Goal: Task Accomplishment & Management: Manage account settings

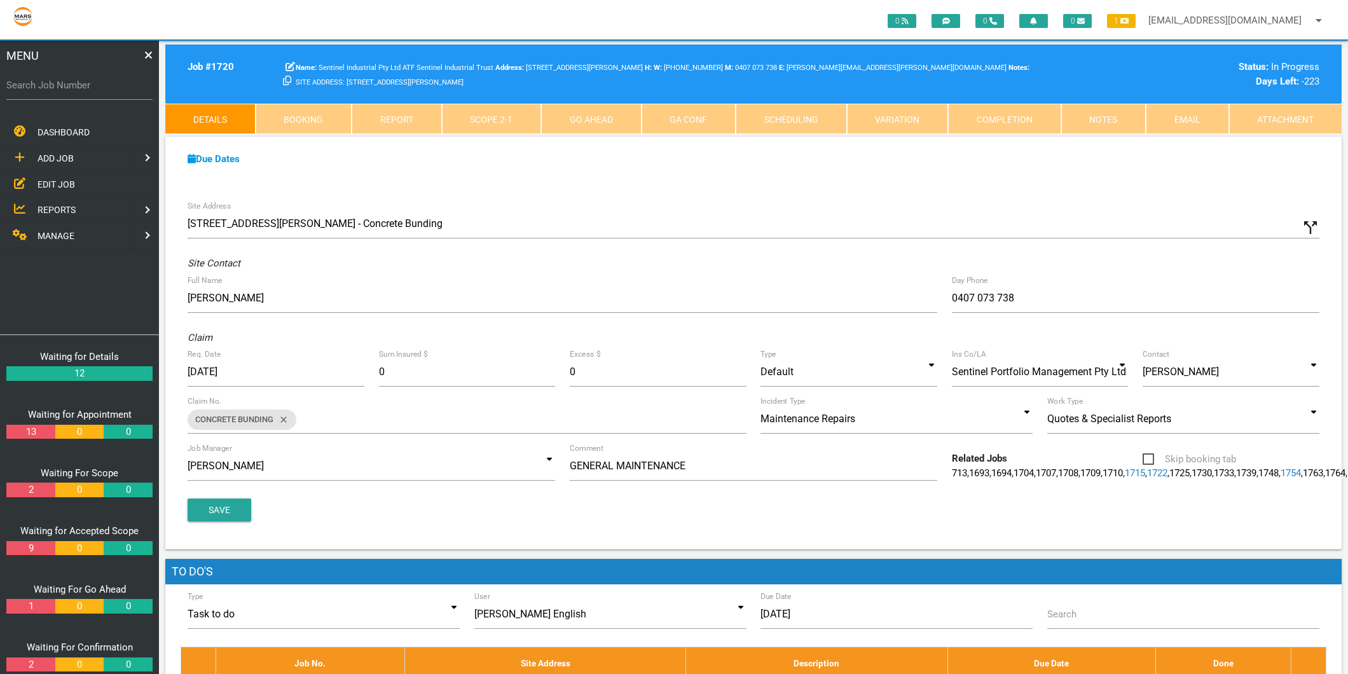
click at [43, 88] on label "Search Job Number" at bounding box center [79, 85] width 146 height 15
click at [43, 88] on input "Search Job Number" at bounding box center [79, 85] width 146 height 29
click at [48, 179] on span "EDIT JOB" at bounding box center [57, 184] width 38 height 10
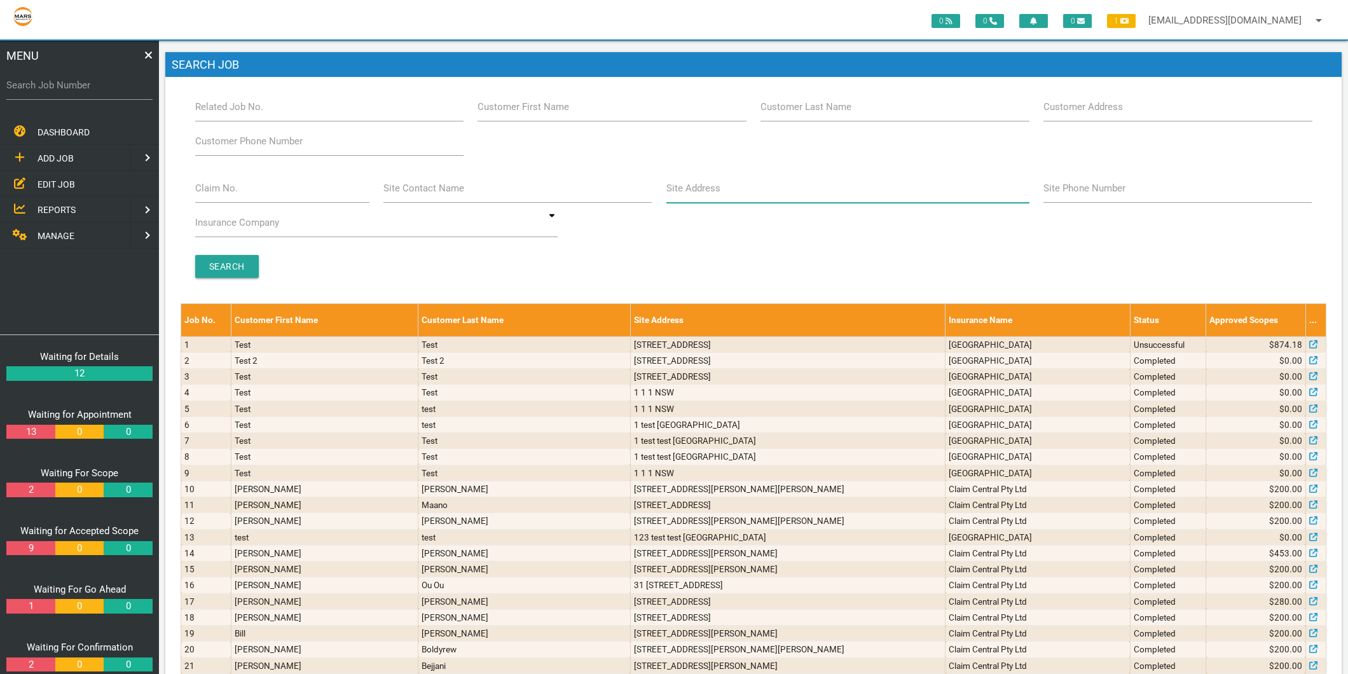
click at [756, 191] on input "Site Address" at bounding box center [847, 188] width 363 height 29
type input "55 hunter"
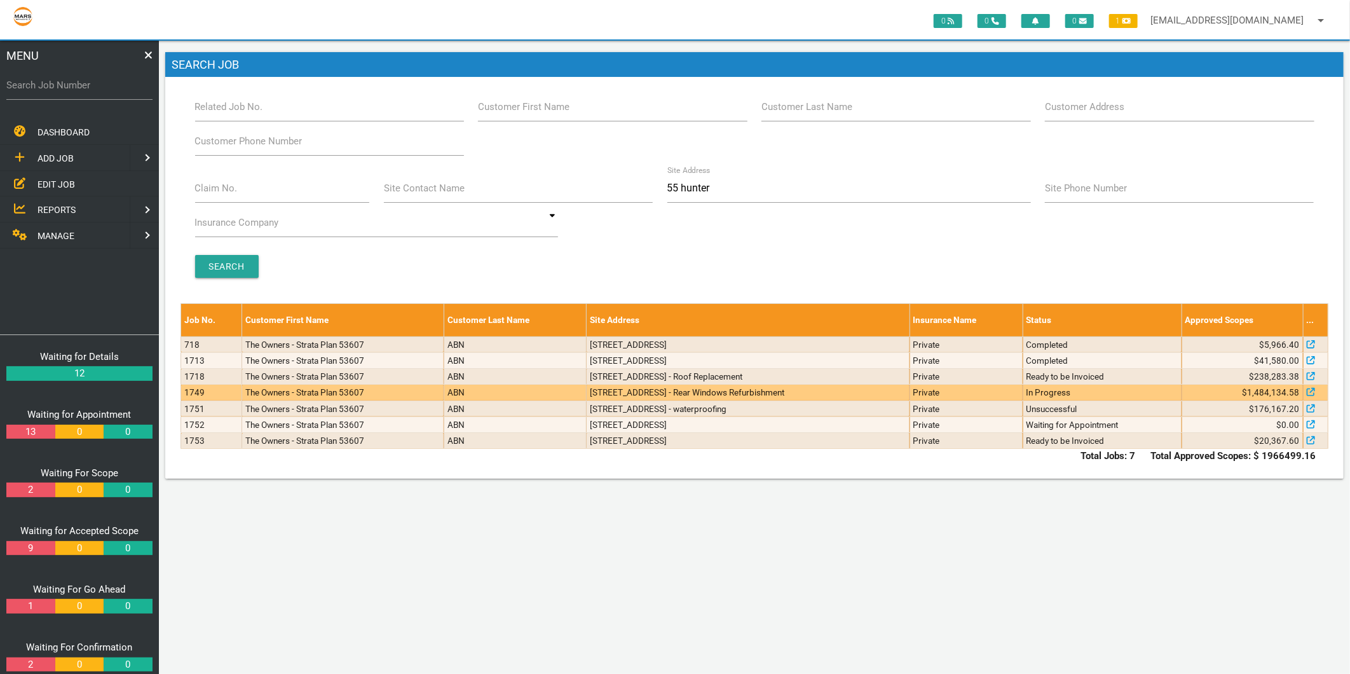
click at [339, 397] on td "The Owners - Strata Plan 53607" at bounding box center [343, 393] width 202 height 16
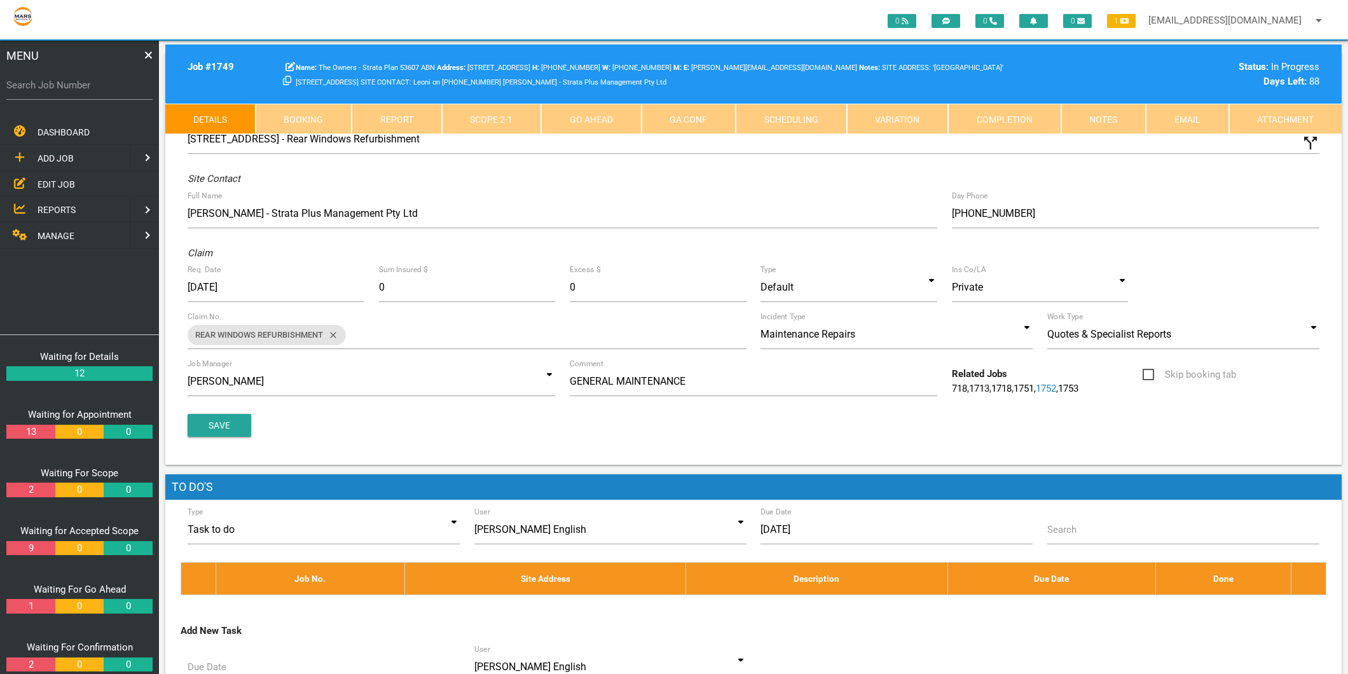
click at [1261, 118] on link "Attachment" at bounding box center [1285, 119] width 113 height 31
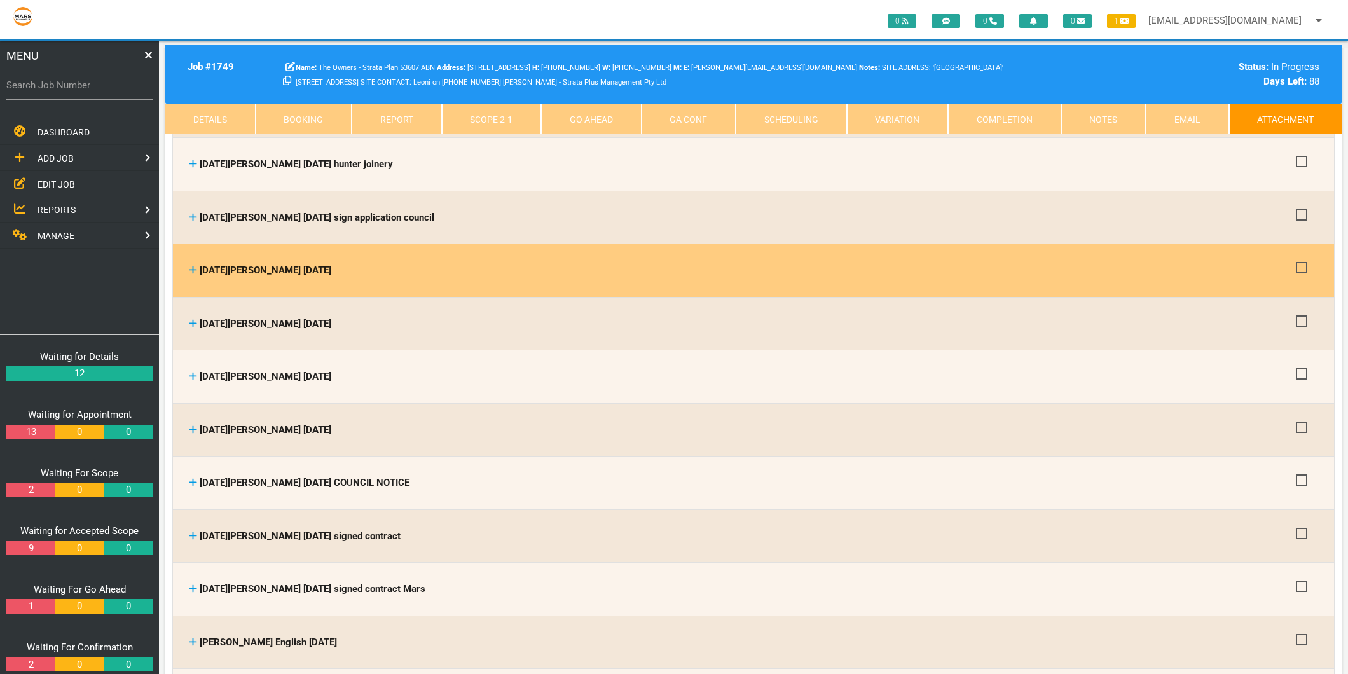
scroll to position [1129, 0]
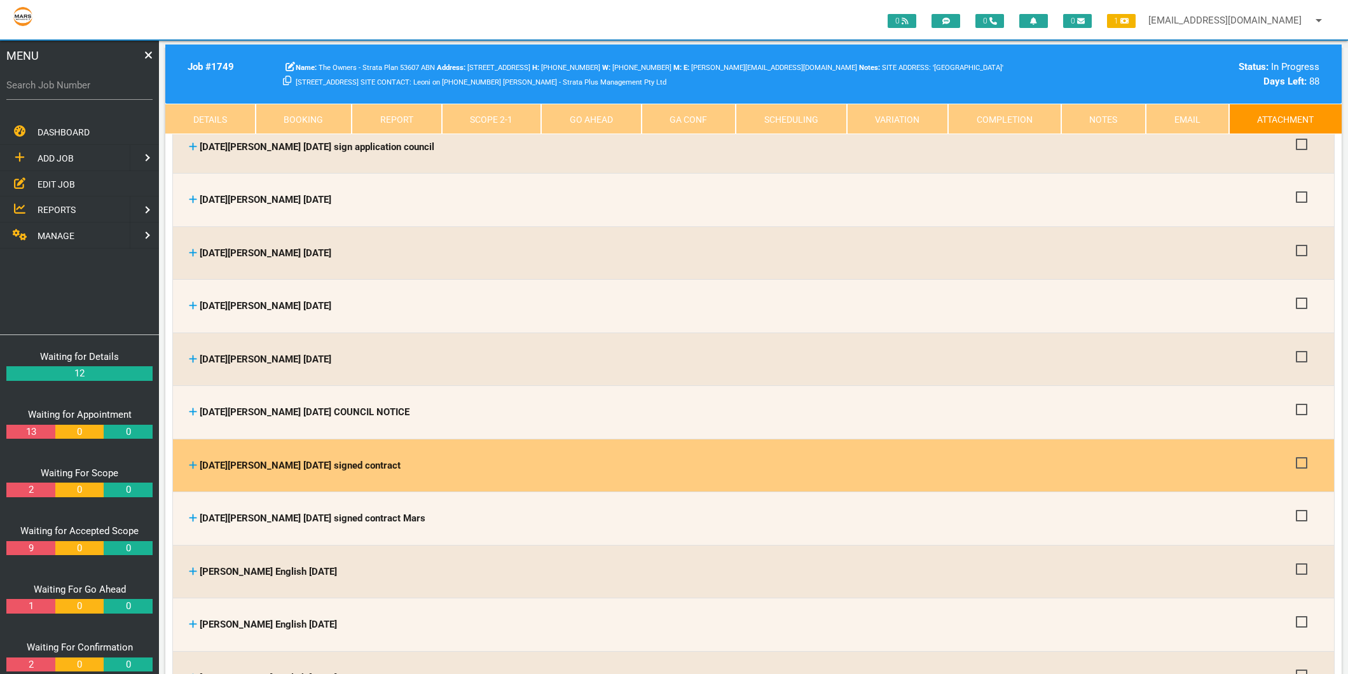
click at [193, 461] on icon at bounding box center [193, 465] width 8 height 8
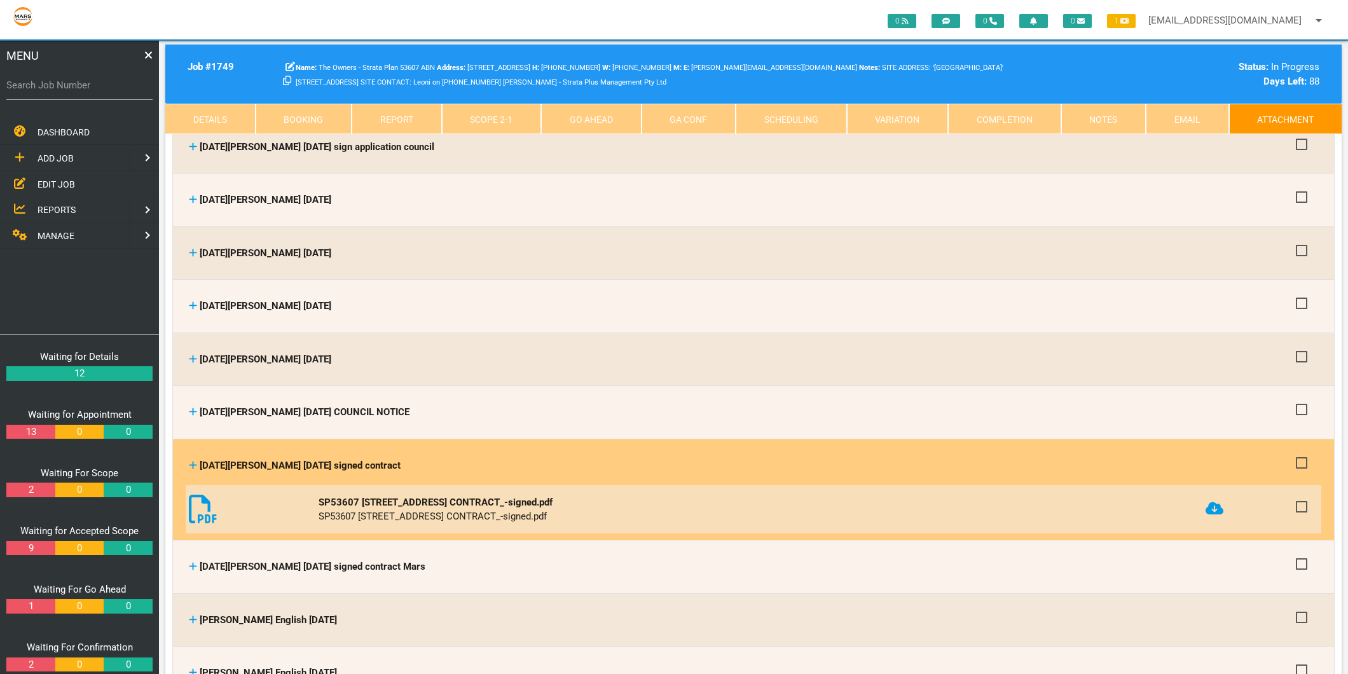
click at [1217, 502] on icon at bounding box center [1214, 508] width 18 height 13
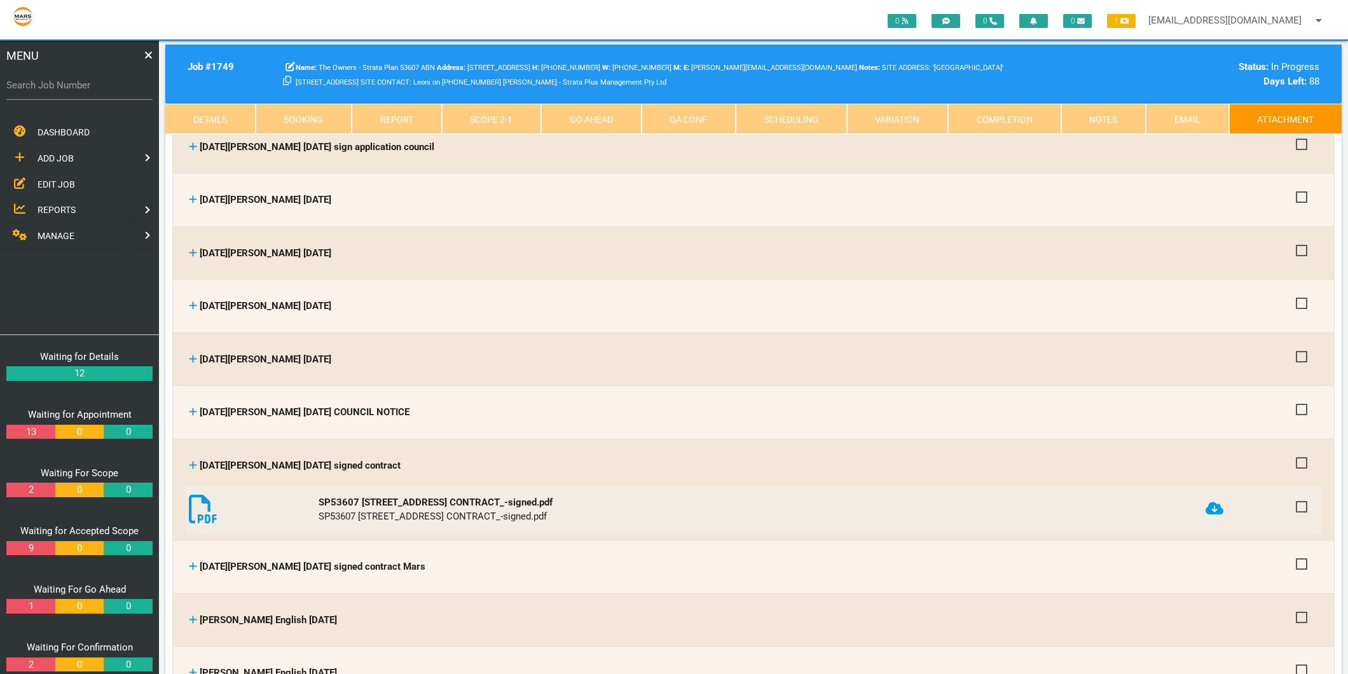
click at [998, 109] on link "Completion" at bounding box center [1004, 119] width 113 height 31
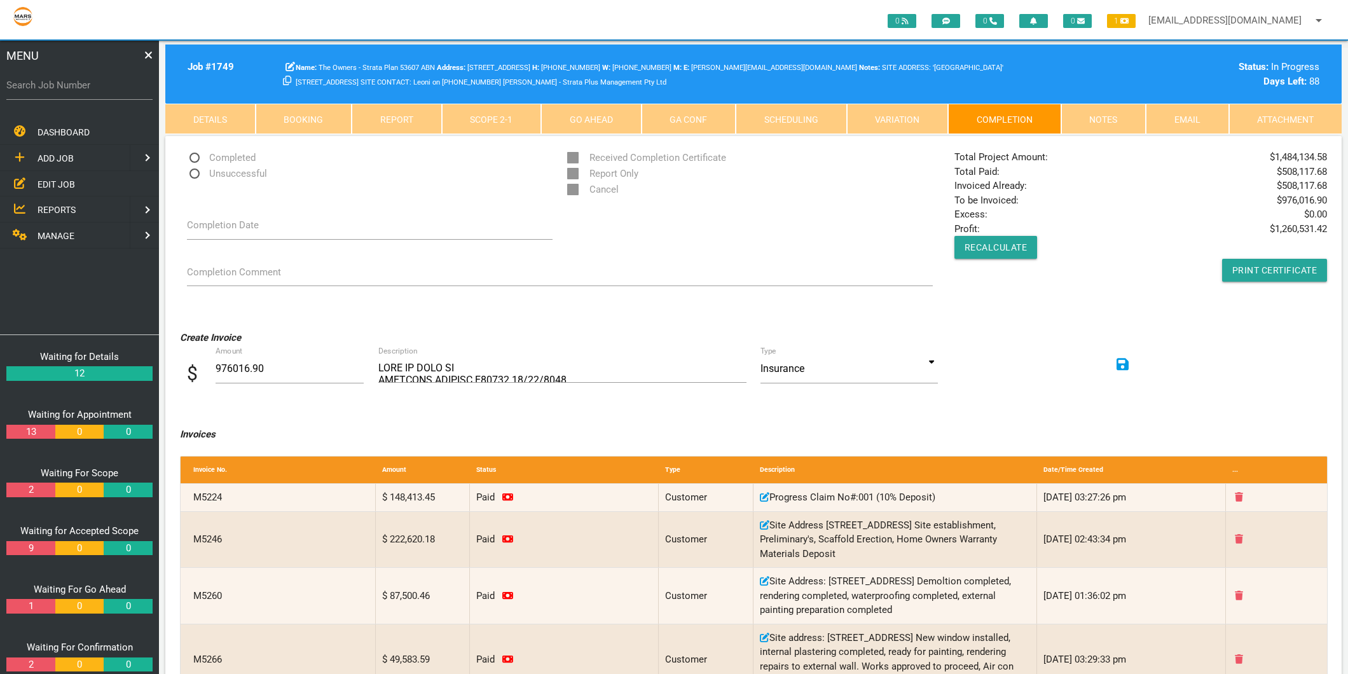
scroll to position [0, 0]
click at [51, 87] on label "Search Job Number" at bounding box center [79, 85] width 146 height 15
click at [51, 87] on input "Search Job Number" at bounding box center [79, 85] width 146 height 29
type input "1775"
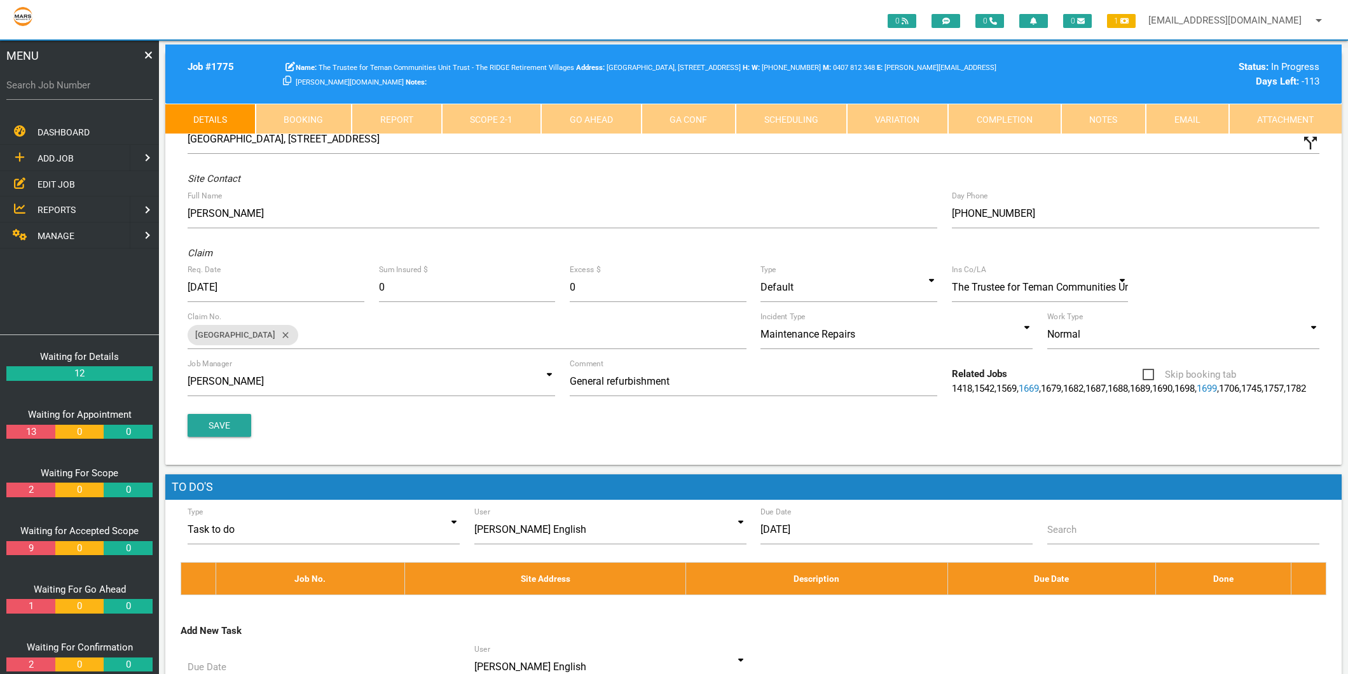
click at [1044, 107] on link "Completion" at bounding box center [1004, 119] width 113 height 31
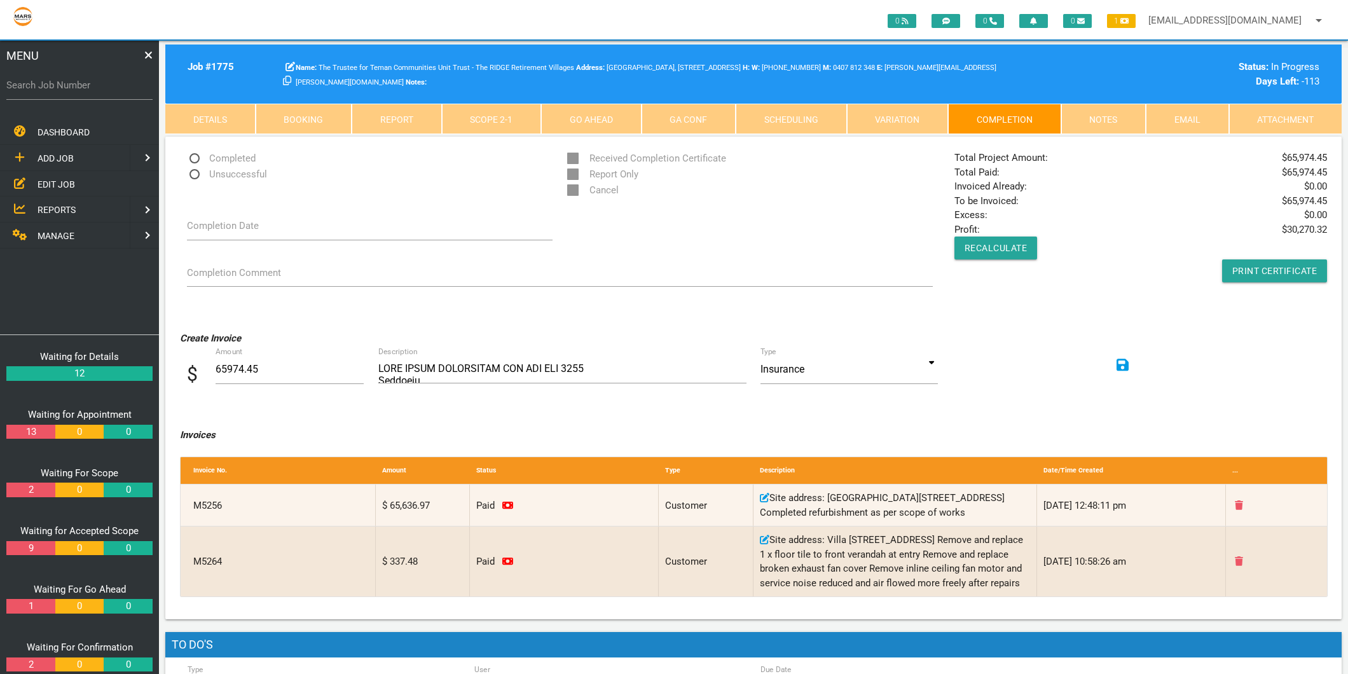
click at [215, 164] on span "Completed" at bounding box center [221, 159] width 69 height 16
click at [195, 159] on input "Completed" at bounding box center [191, 155] width 8 height 8
radio input "true"
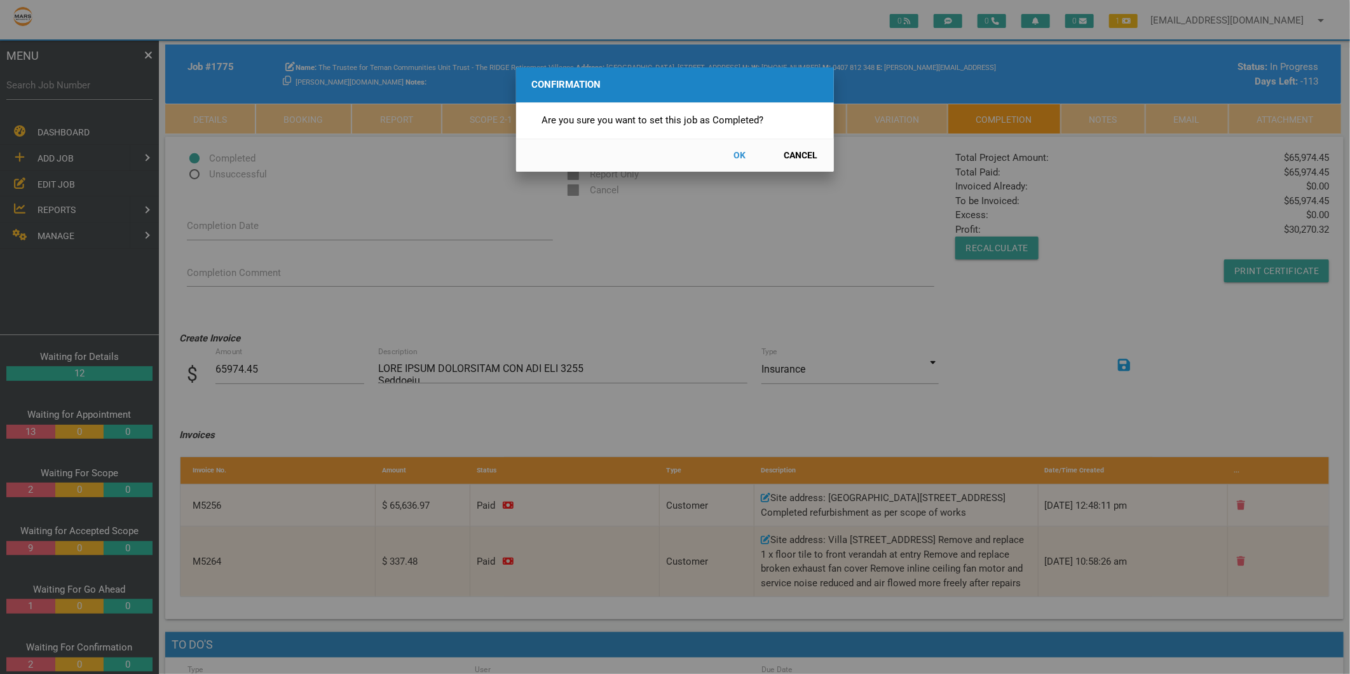
click at [739, 150] on button "OK" at bounding box center [740, 155] width 56 height 22
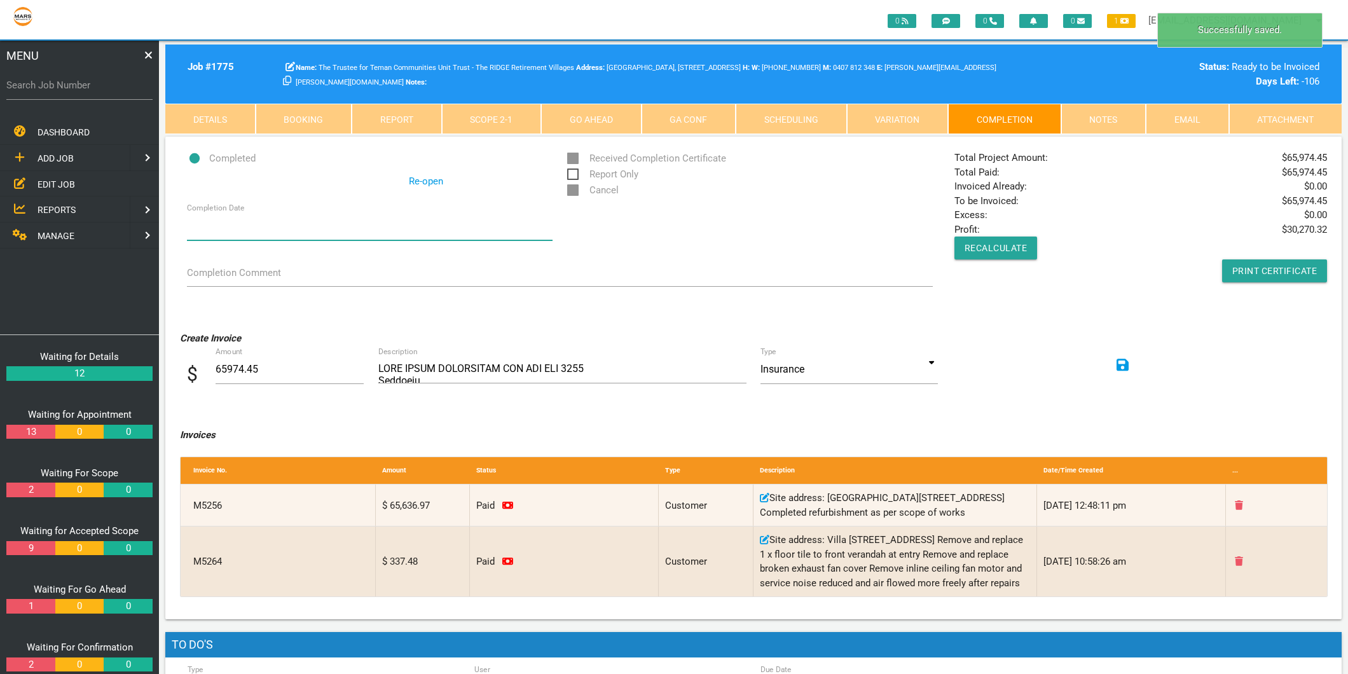
click at [219, 232] on input "Completion Date" at bounding box center [369, 225] width 365 height 29
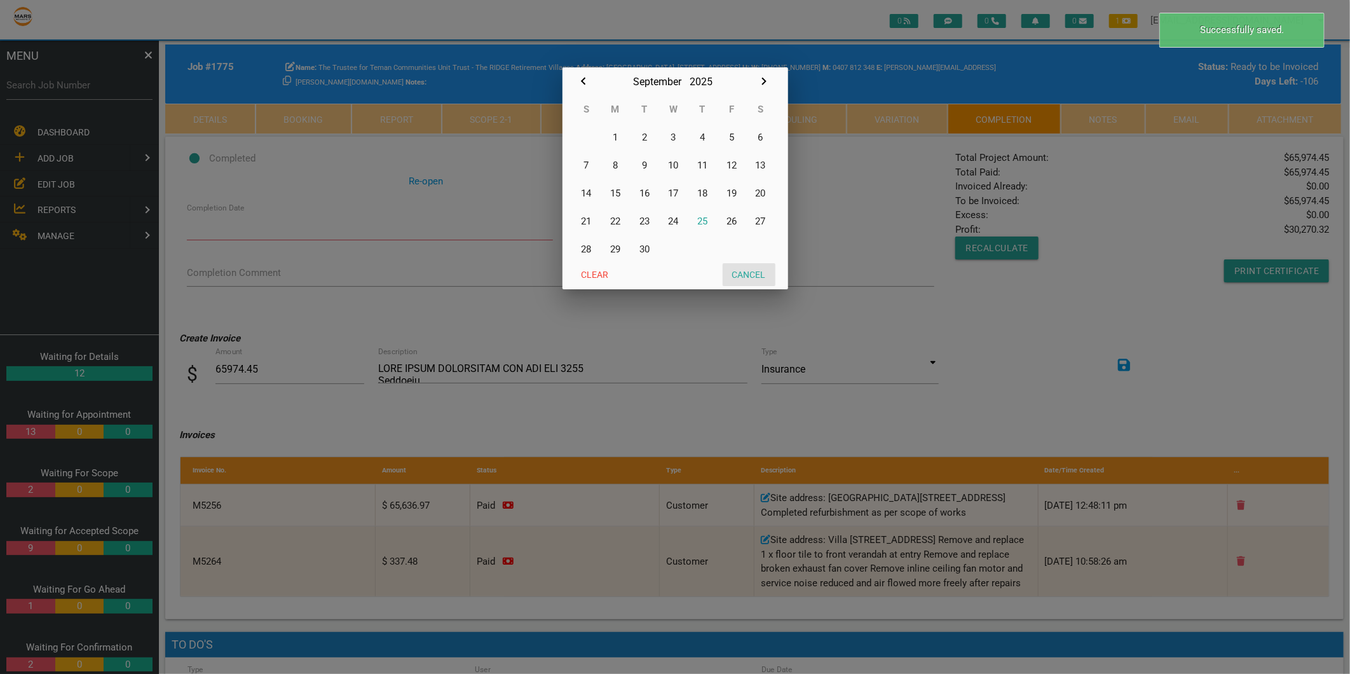
click at [761, 271] on button "Cancel" at bounding box center [749, 274] width 53 height 23
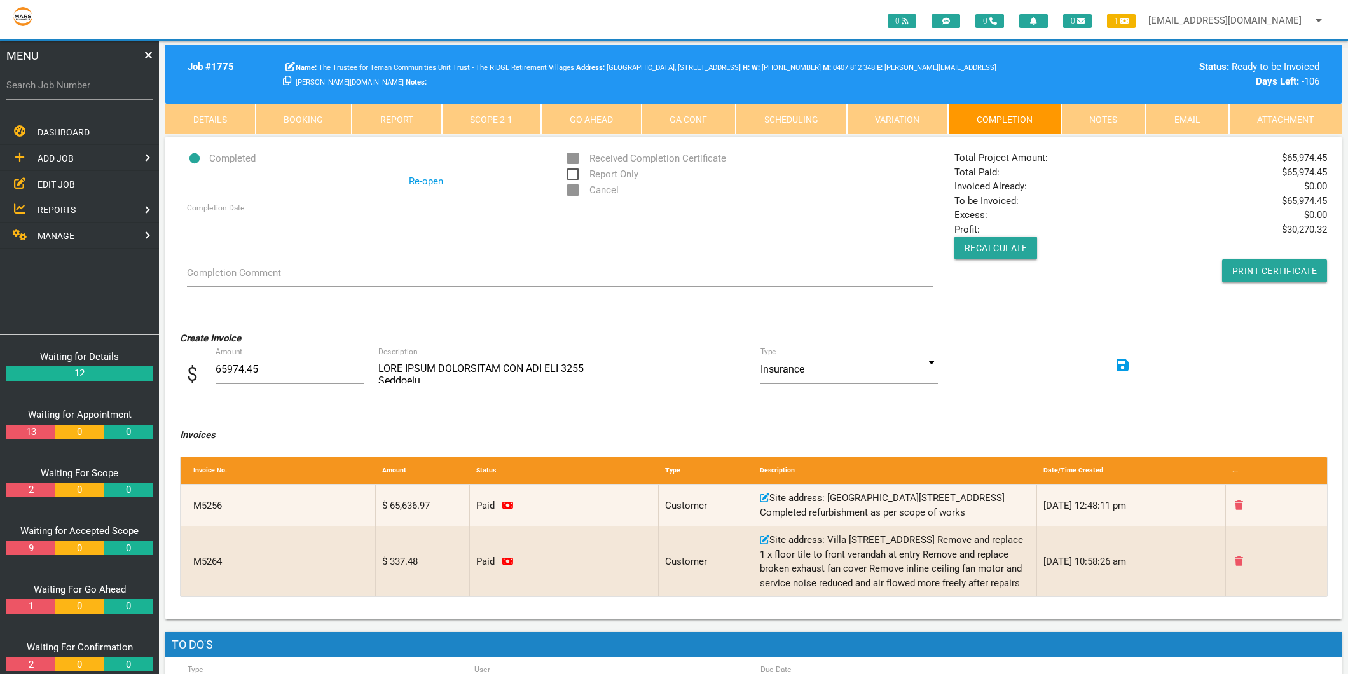
click at [1089, 119] on link "Notes" at bounding box center [1103, 119] width 85 height 31
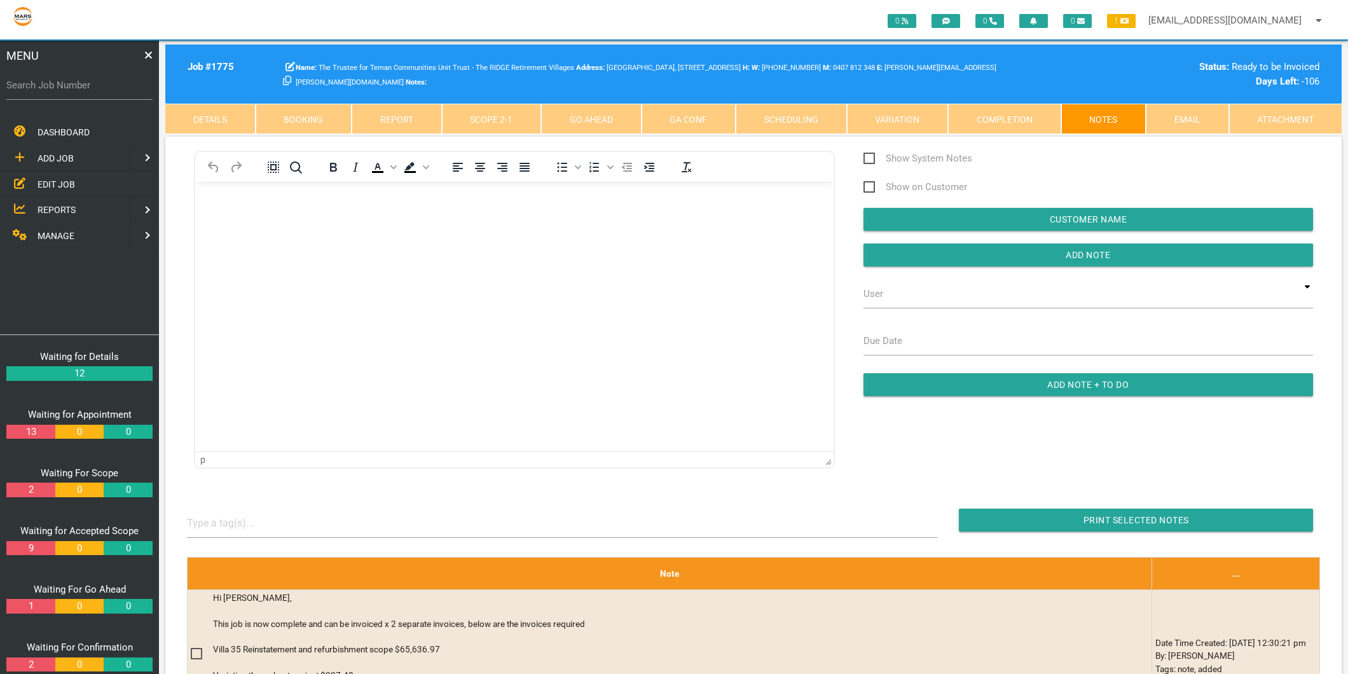
click at [987, 113] on link "Completion" at bounding box center [1004, 119] width 113 height 31
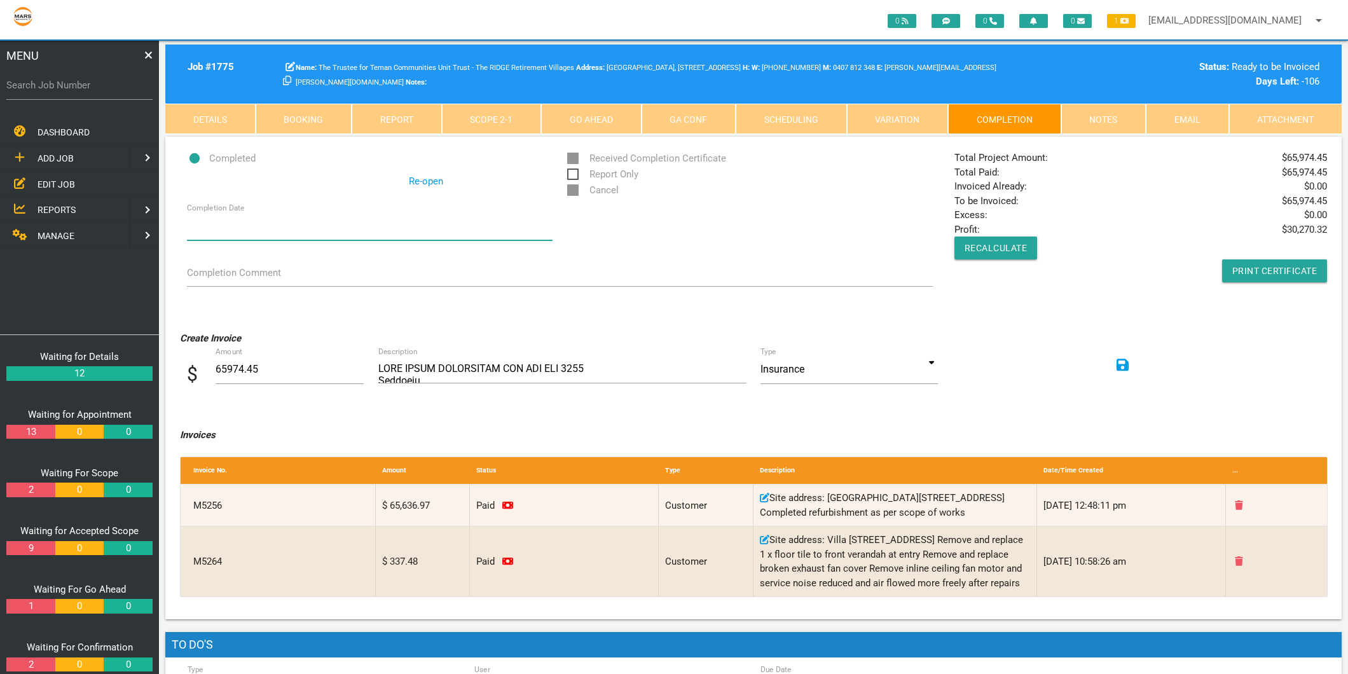
click at [221, 225] on input "Completion Date" at bounding box center [369, 225] width 365 height 29
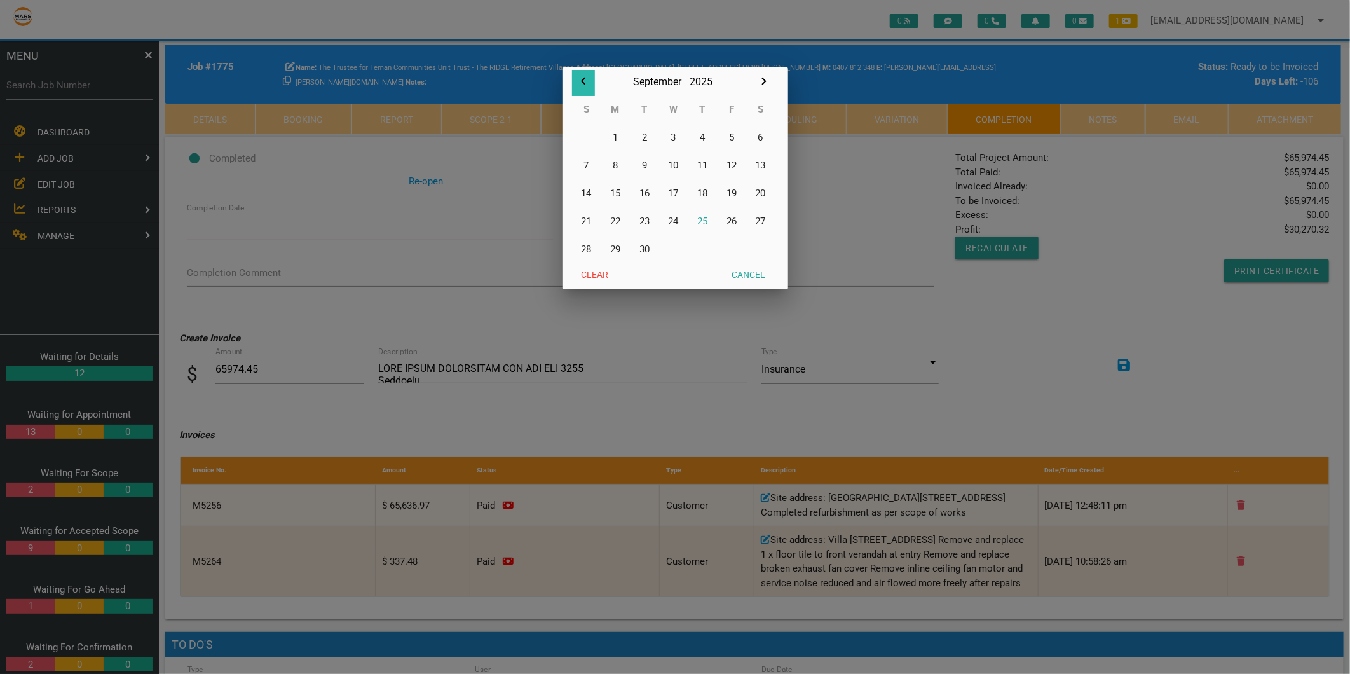
click at [583, 79] on icon "button" at bounding box center [583, 82] width 4 height 8
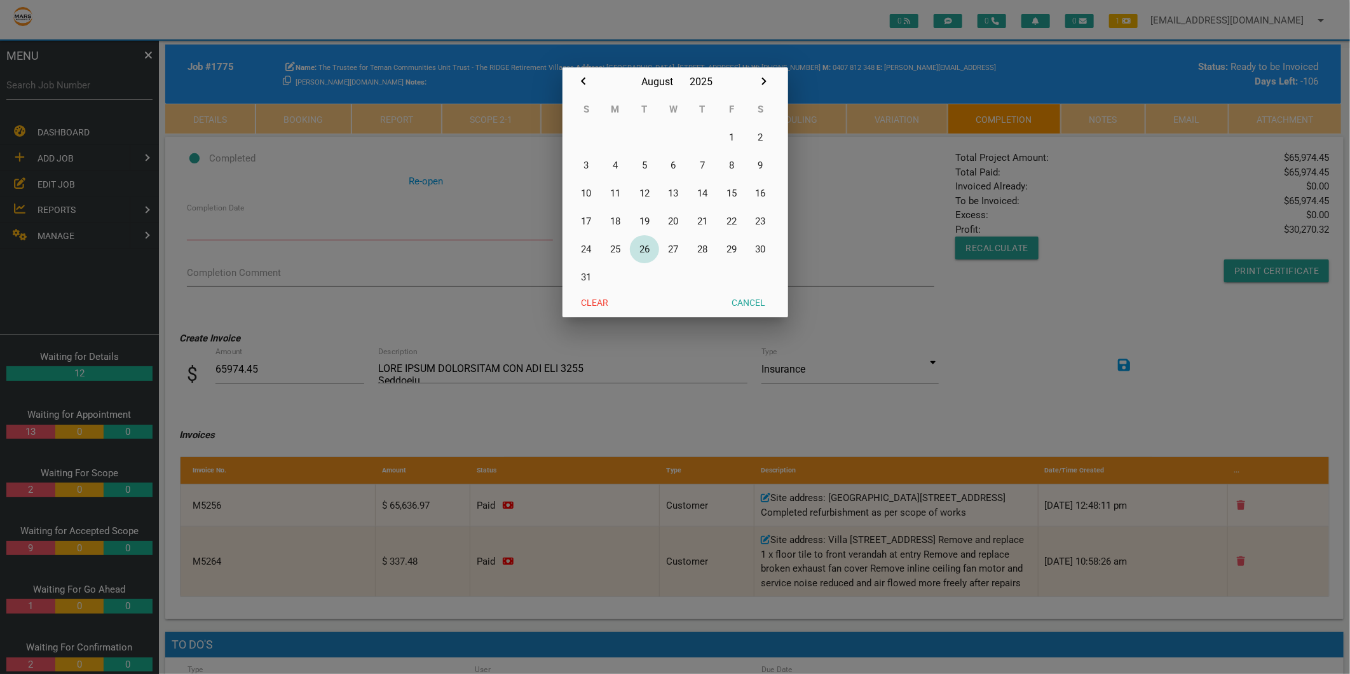
click at [639, 250] on button "26" at bounding box center [644, 249] width 29 height 28
type input "[DATE]"
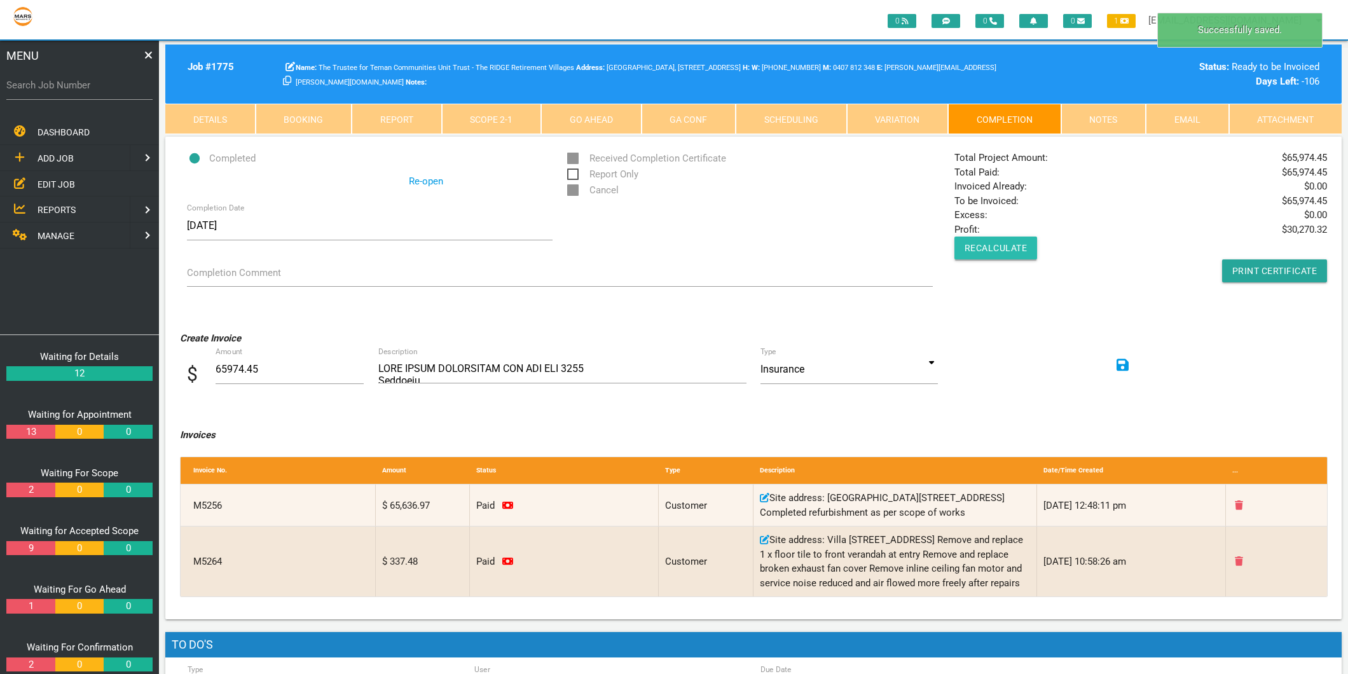
click at [1013, 245] on button "Recalculate" at bounding box center [995, 247] width 83 height 23
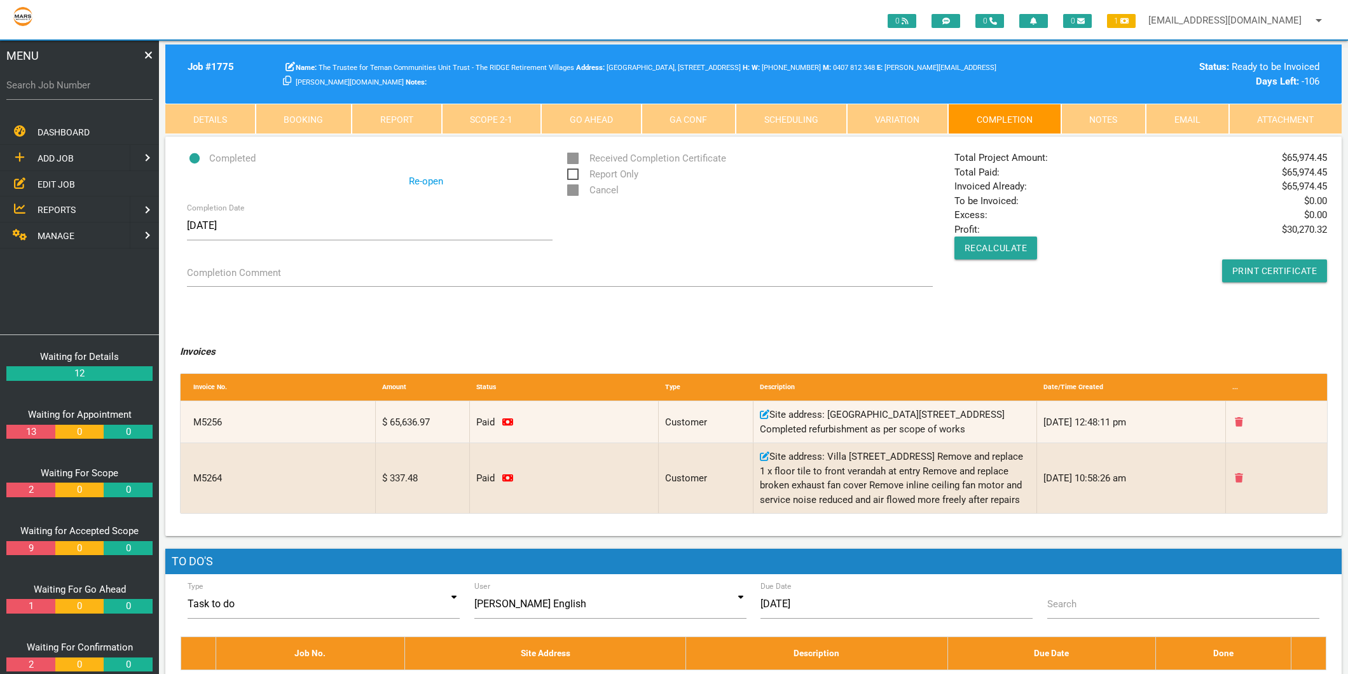
drag, startPoint x: 954, startPoint y: 186, endPoint x: 1328, endPoint y: 186, distance: 374.4
click at [1328, 186] on div "Total Project Amount: $ 65,974.45 Total Paid: $ 65,974.45 Invoiced Already: $ 6…" at bounding box center [1140, 217] width 387 height 132
click at [197, 156] on span "Completed" at bounding box center [221, 159] width 69 height 16
click at [195, 156] on input "Completed" at bounding box center [191, 155] width 8 height 8
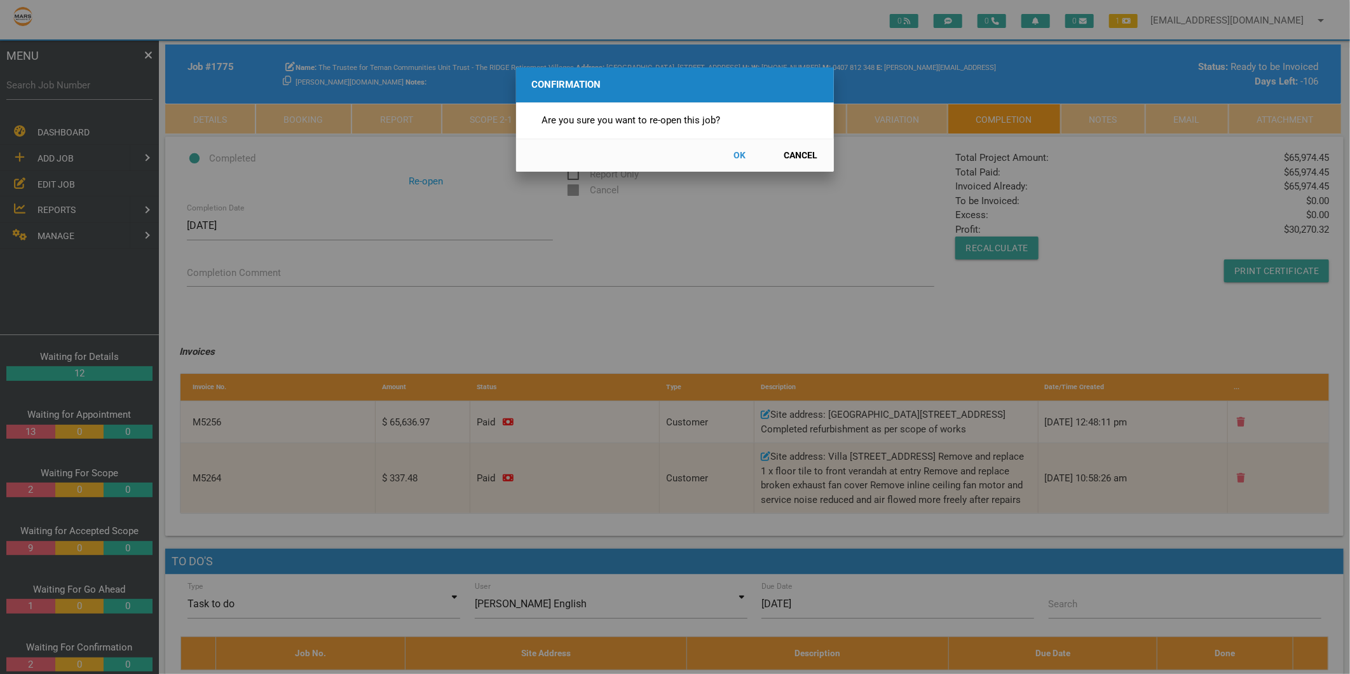
click at [746, 157] on button "OK" at bounding box center [740, 155] width 56 height 22
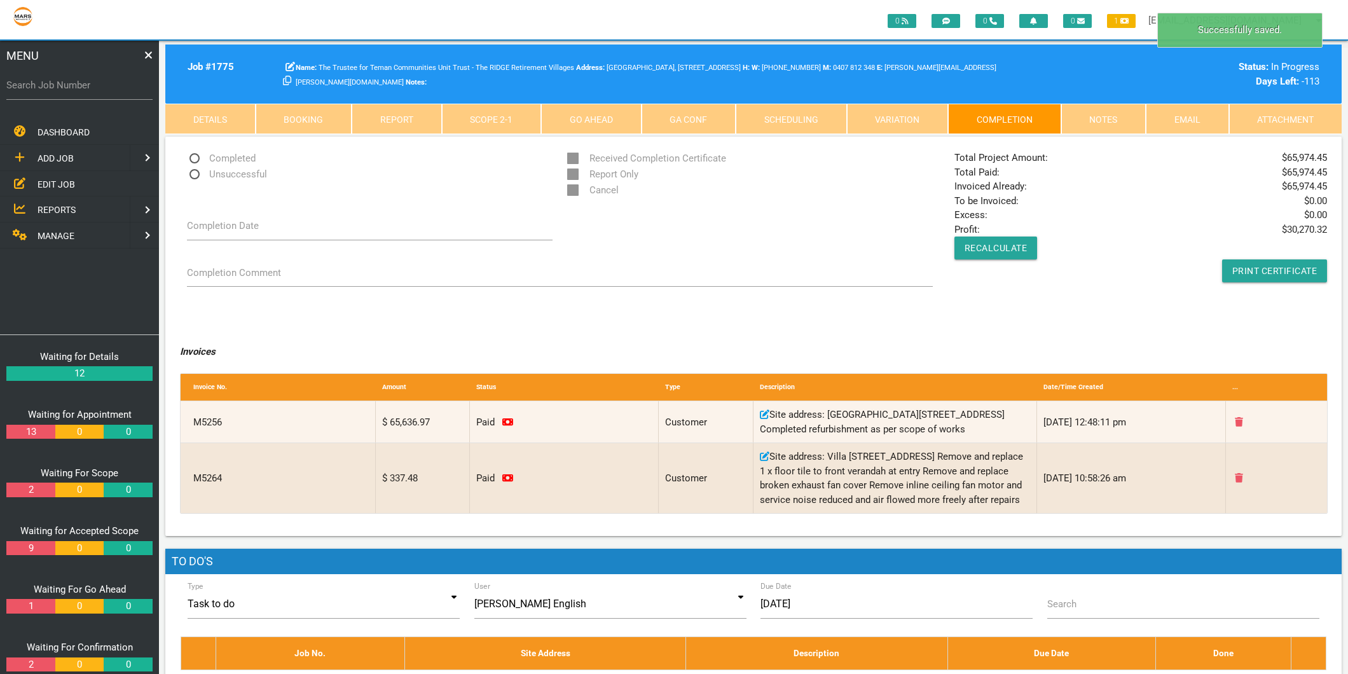
click at [191, 158] on span "Completed" at bounding box center [221, 159] width 69 height 16
click at [191, 158] on input "Completed" at bounding box center [191, 155] width 8 height 8
radio input "true"
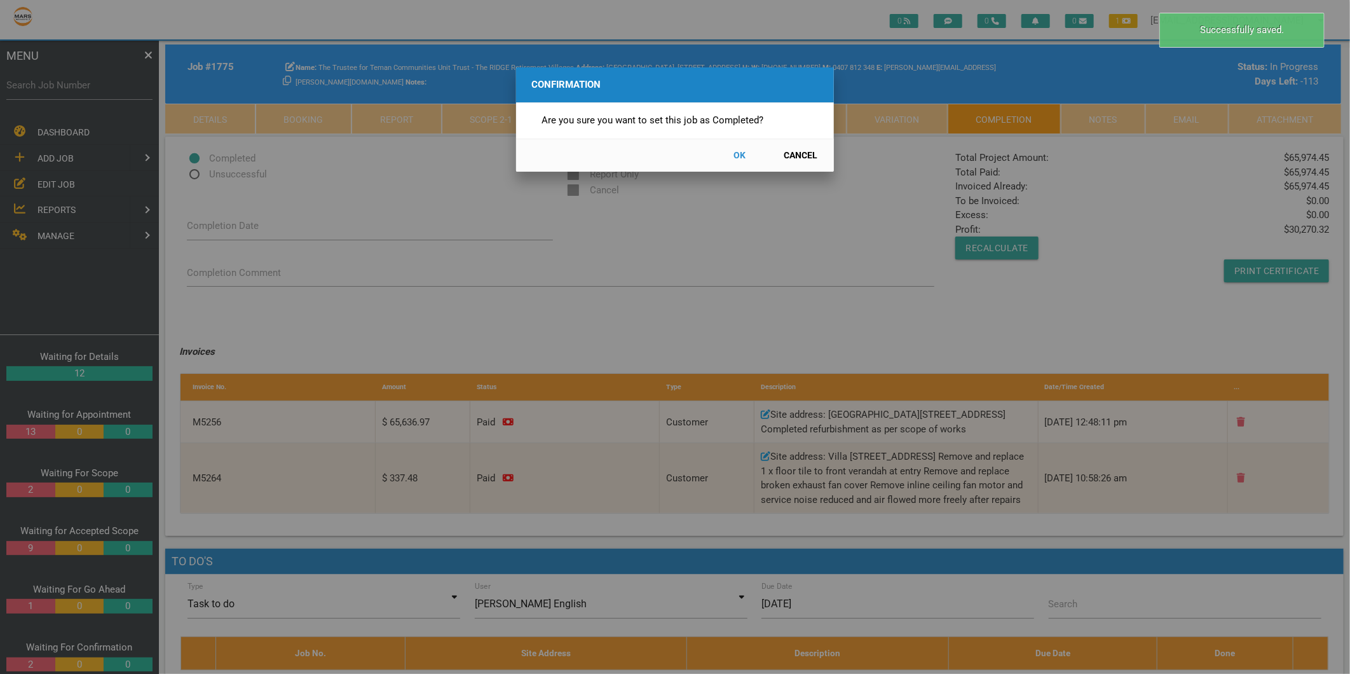
click at [739, 154] on button "OK" at bounding box center [740, 155] width 56 height 22
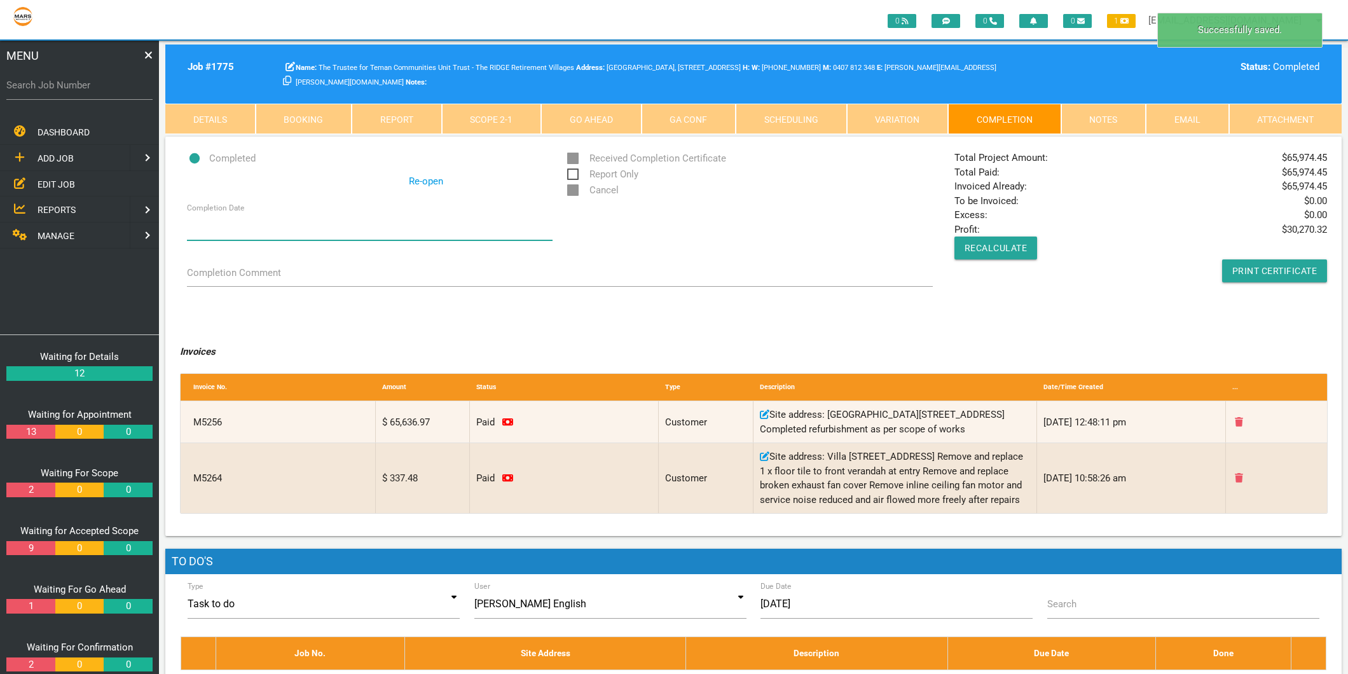
click at [236, 221] on input "Completion Date" at bounding box center [369, 225] width 365 height 29
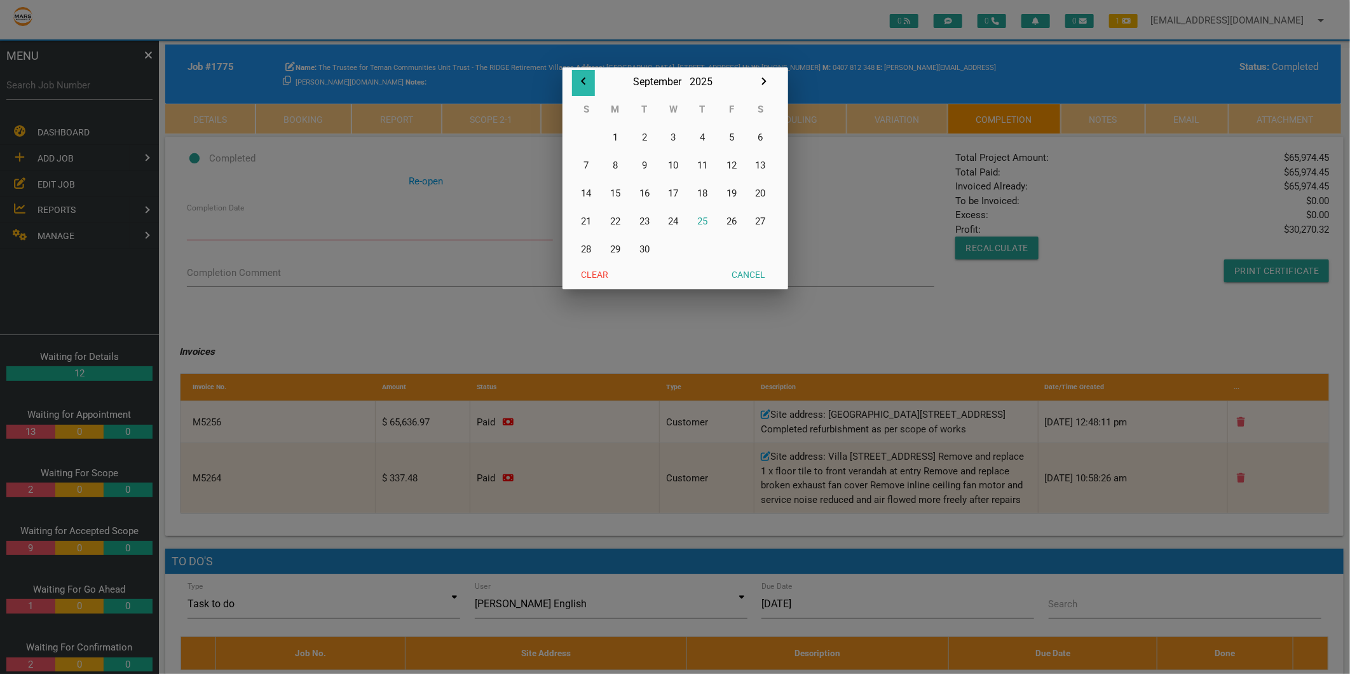
click at [580, 81] on icon "button" at bounding box center [583, 81] width 15 height 15
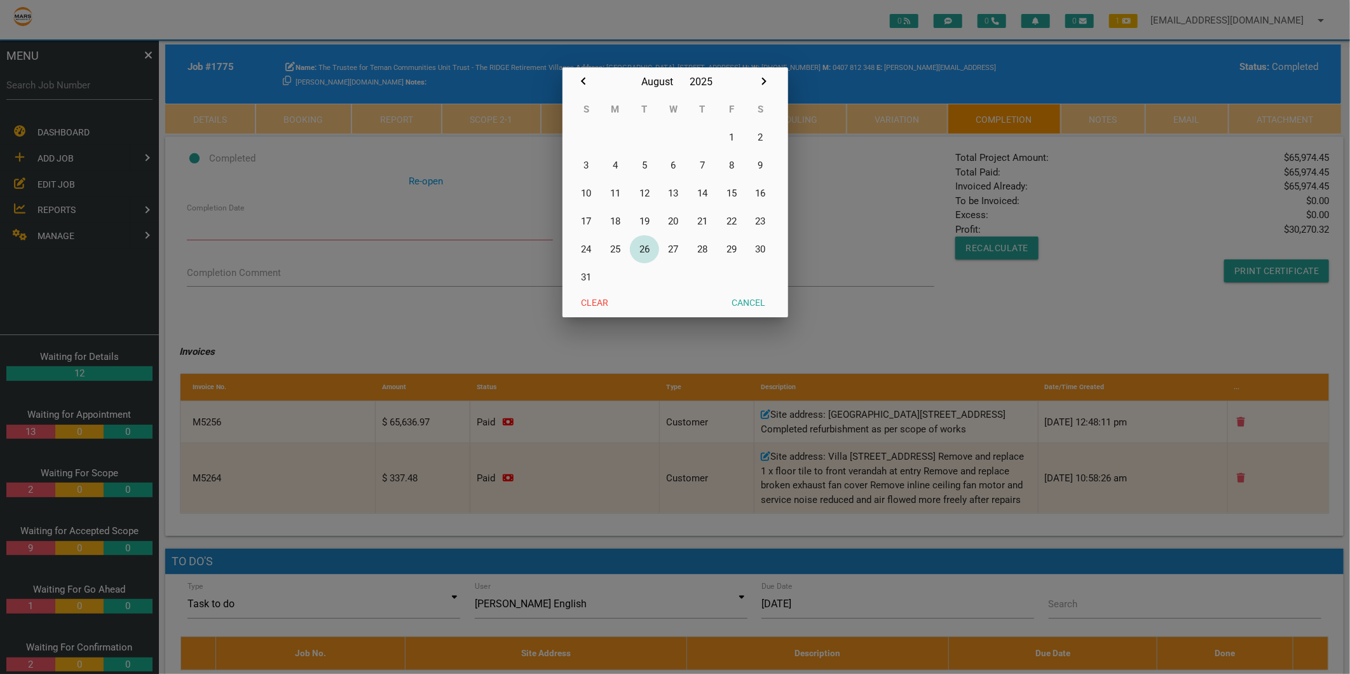
click at [636, 247] on button "26" at bounding box center [644, 249] width 29 height 28
type input "[DATE]"
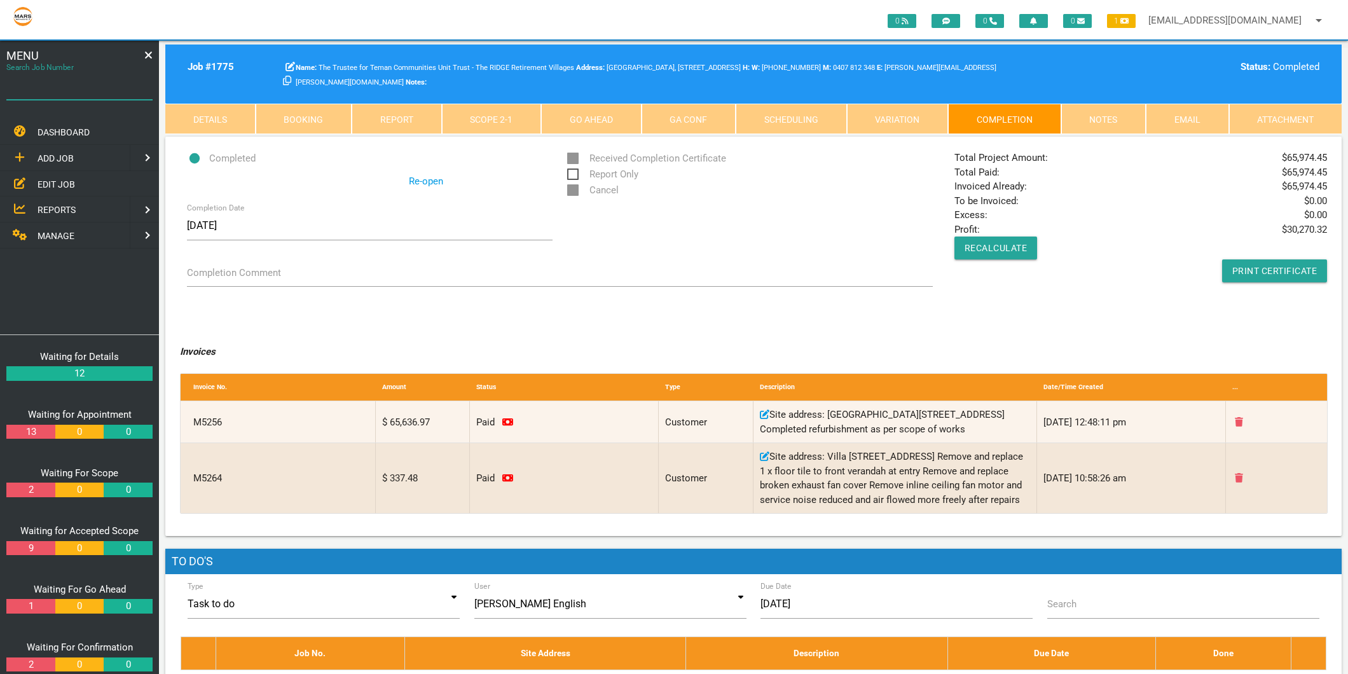
click at [67, 74] on div "Search Job Number" at bounding box center [79, 88] width 146 height 34
type input "1750"
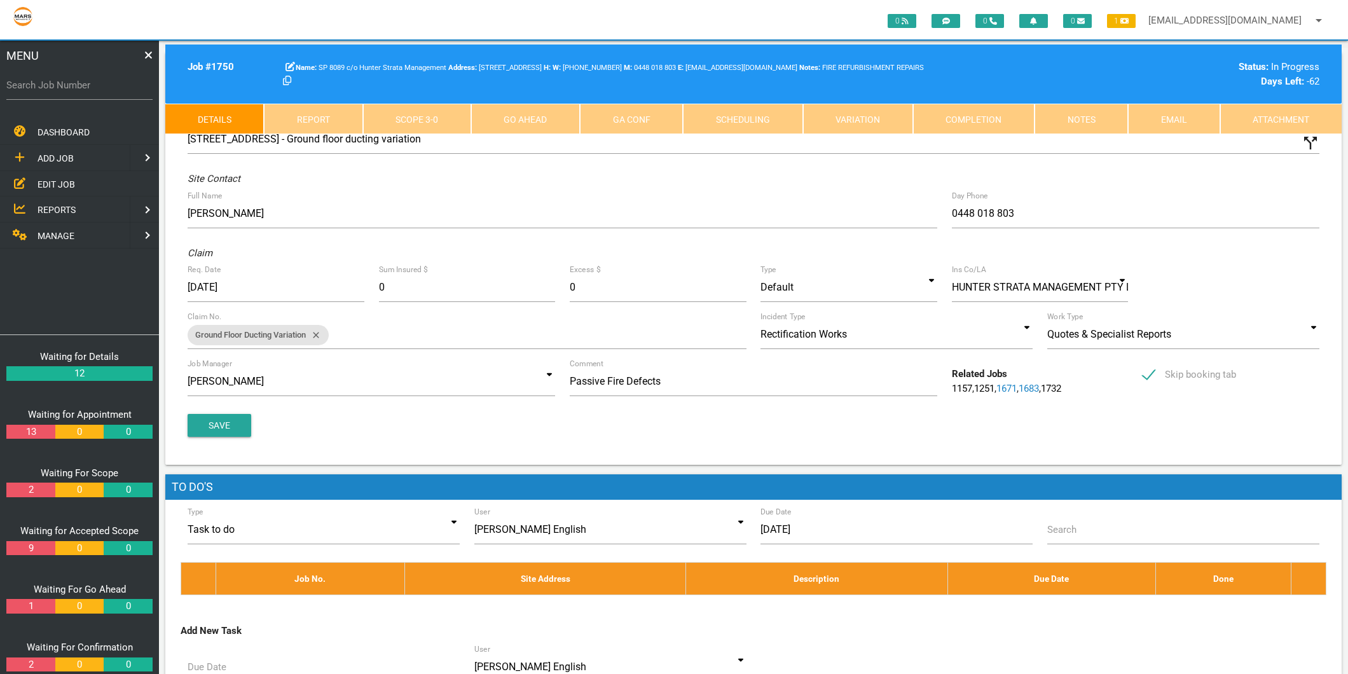
click at [1007, 125] on link "Completion" at bounding box center [973, 119] width 121 height 31
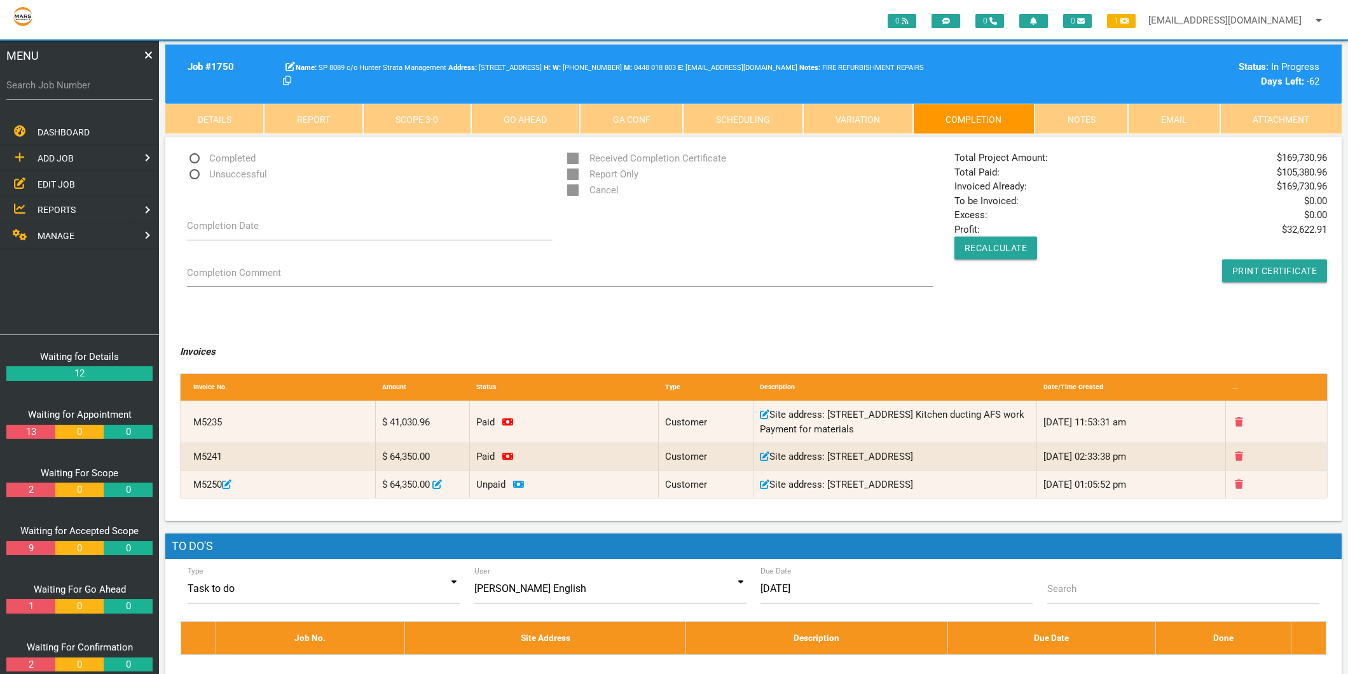
click at [409, 113] on link "Scope 3 - 0" at bounding box center [417, 119] width 108 height 31
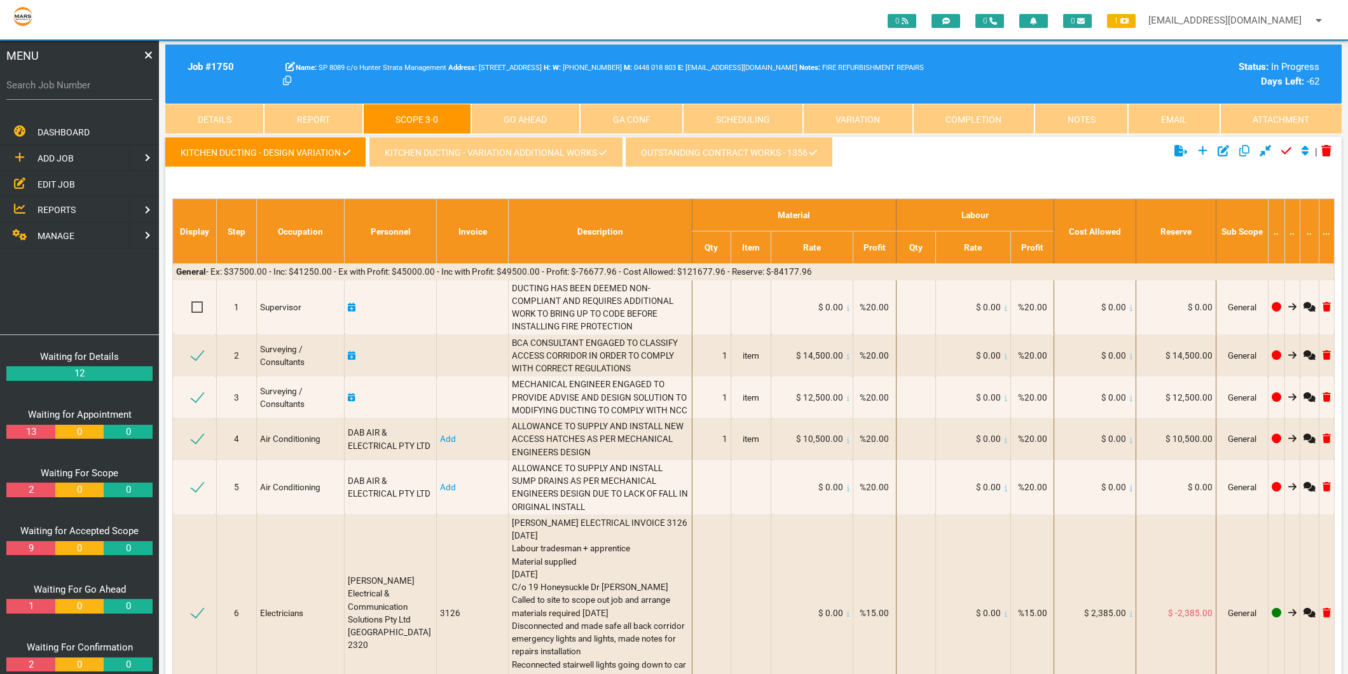
click at [685, 139] on link "OUTSTANDING CONTRACT WORKS - 1356" at bounding box center [729, 152] width 208 height 31
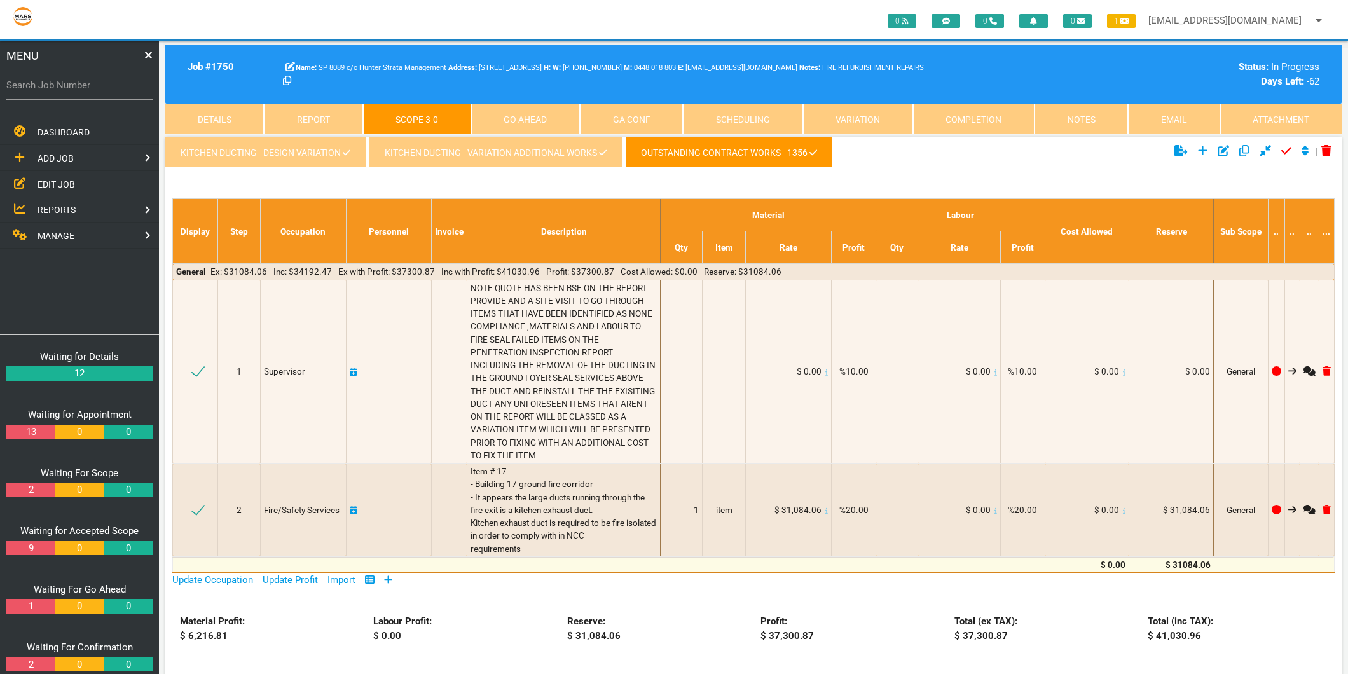
click at [817, 151] on icon at bounding box center [813, 152] width 8 height 9
click at [1283, 150] on icon "Click to unapprove current scope" at bounding box center [1286, 150] width 10 height 11
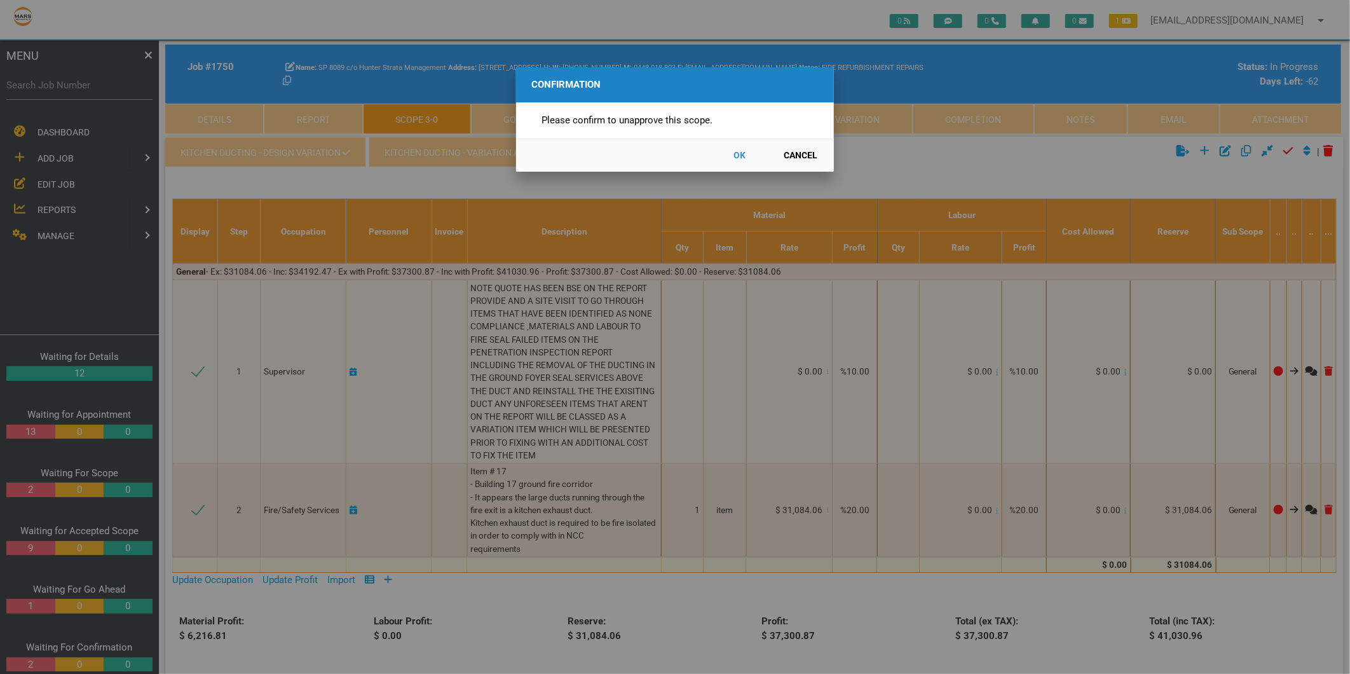
click at [742, 156] on button "OK" at bounding box center [740, 155] width 56 height 22
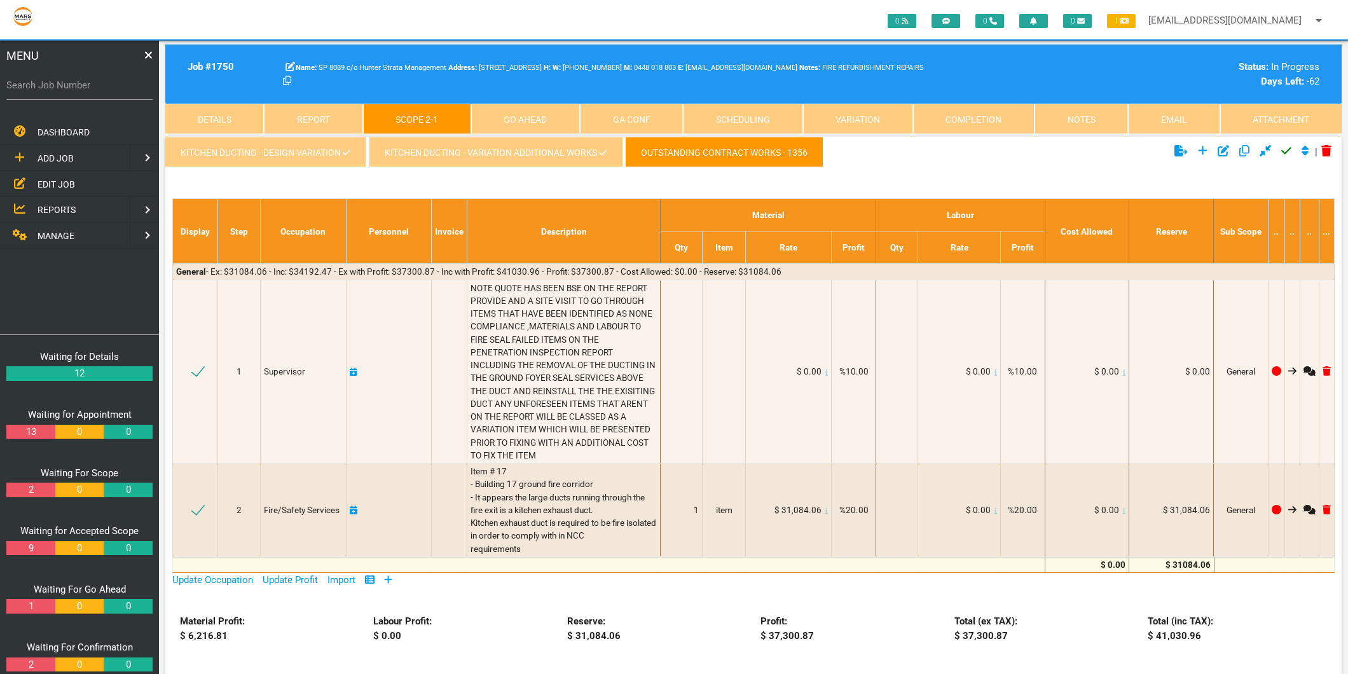
click at [997, 119] on link "Completion" at bounding box center [973, 119] width 121 height 31
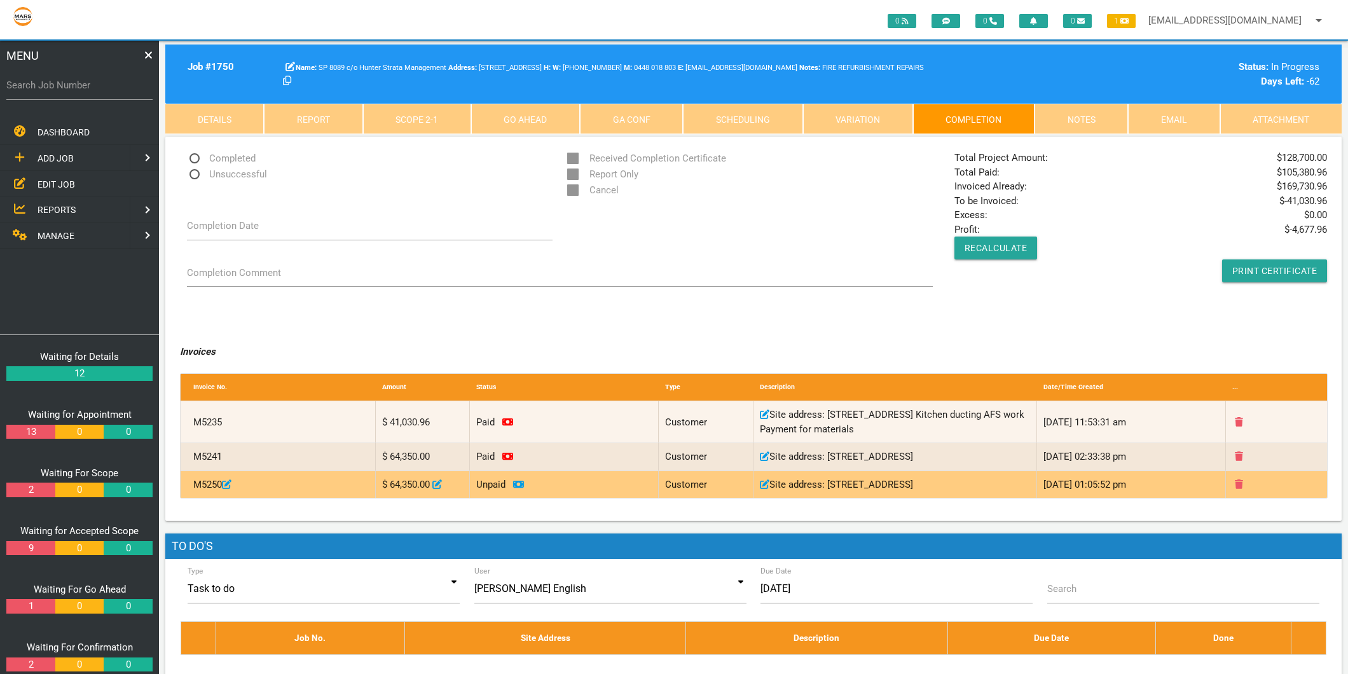
click at [1240, 489] on icon at bounding box center [1238, 484] width 8 height 10
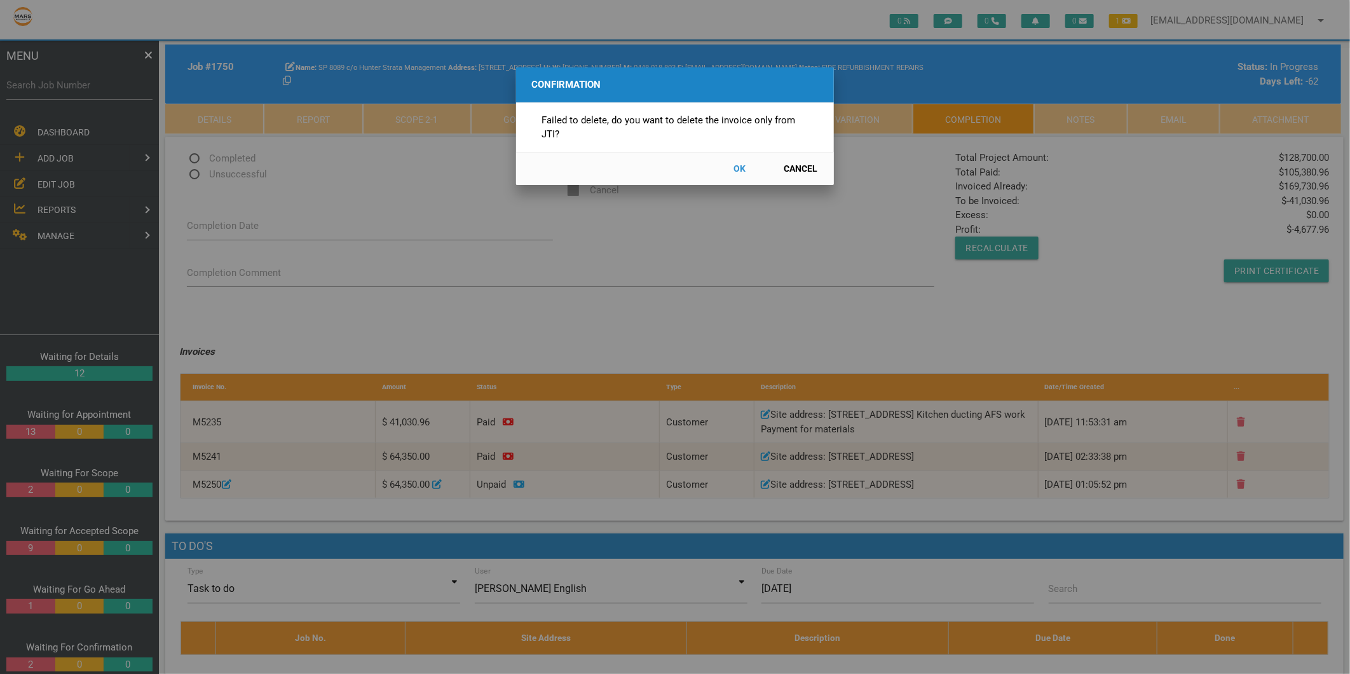
click at [735, 169] on button "OK" at bounding box center [740, 169] width 56 height 22
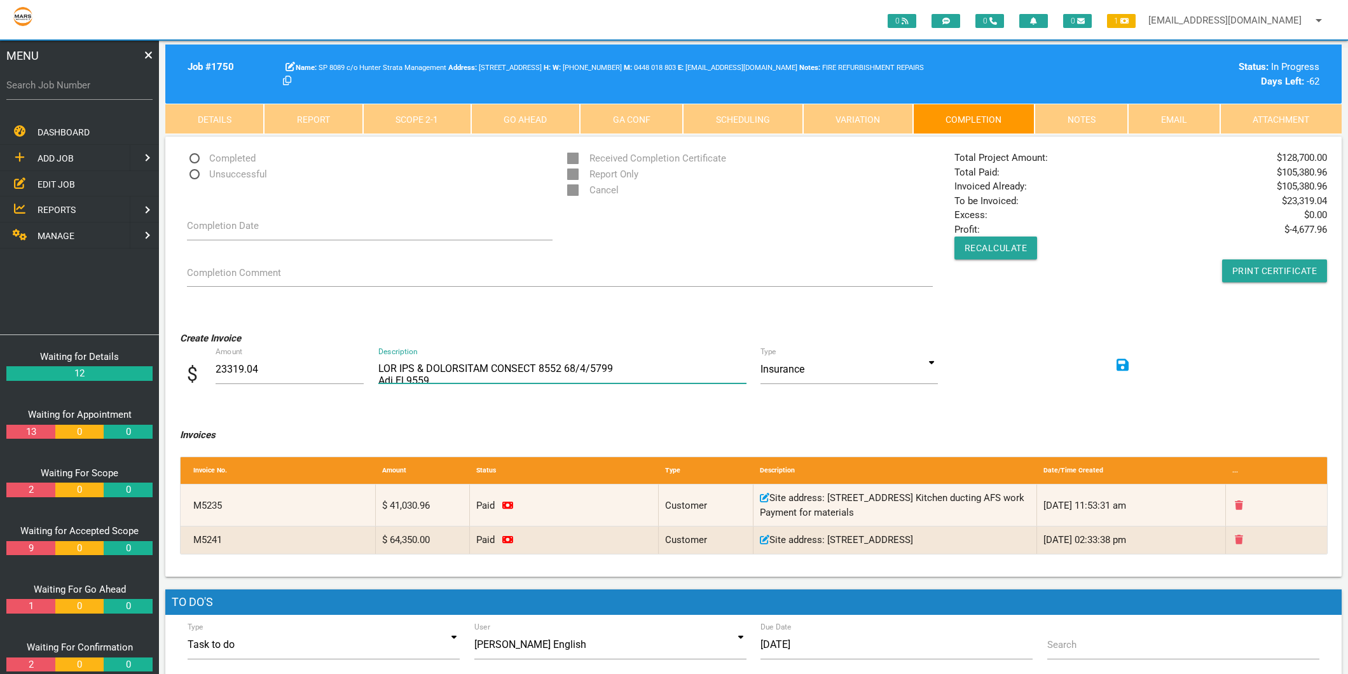
click at [381, 372] on textarea "Description" at bounding box center [562, 369] width 368 height 29
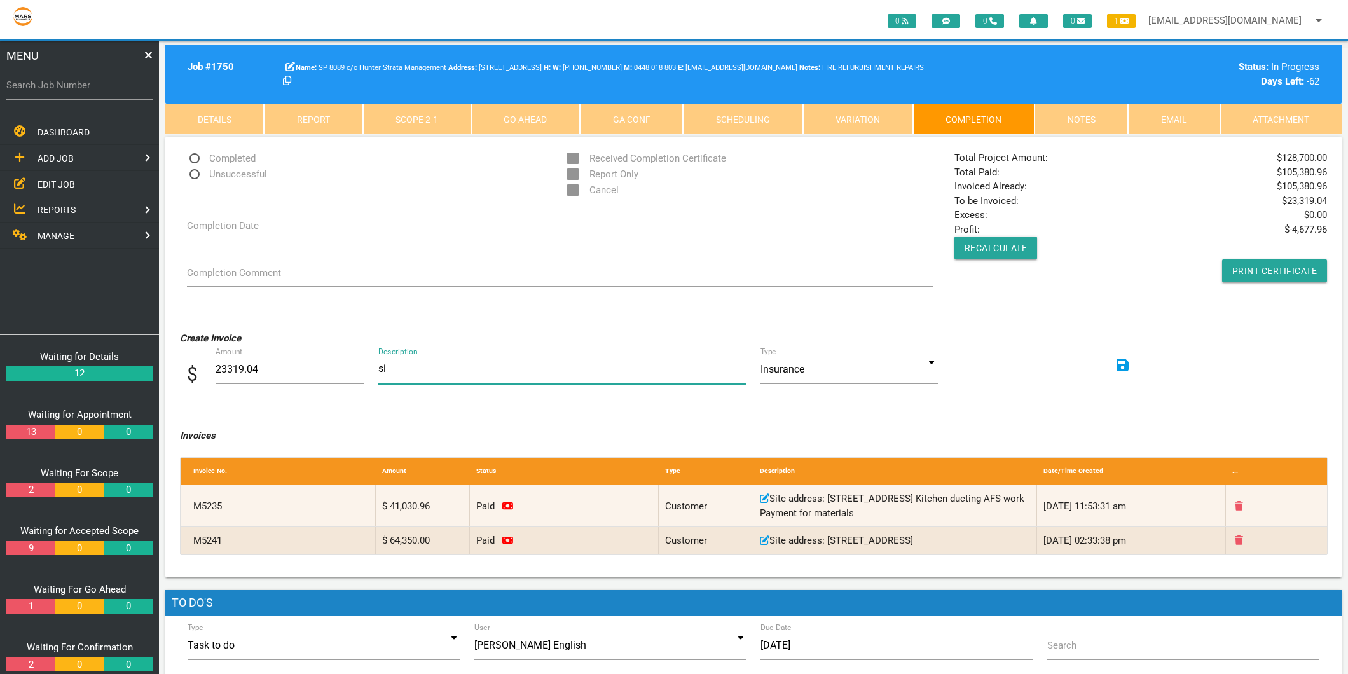
type textarea "s"
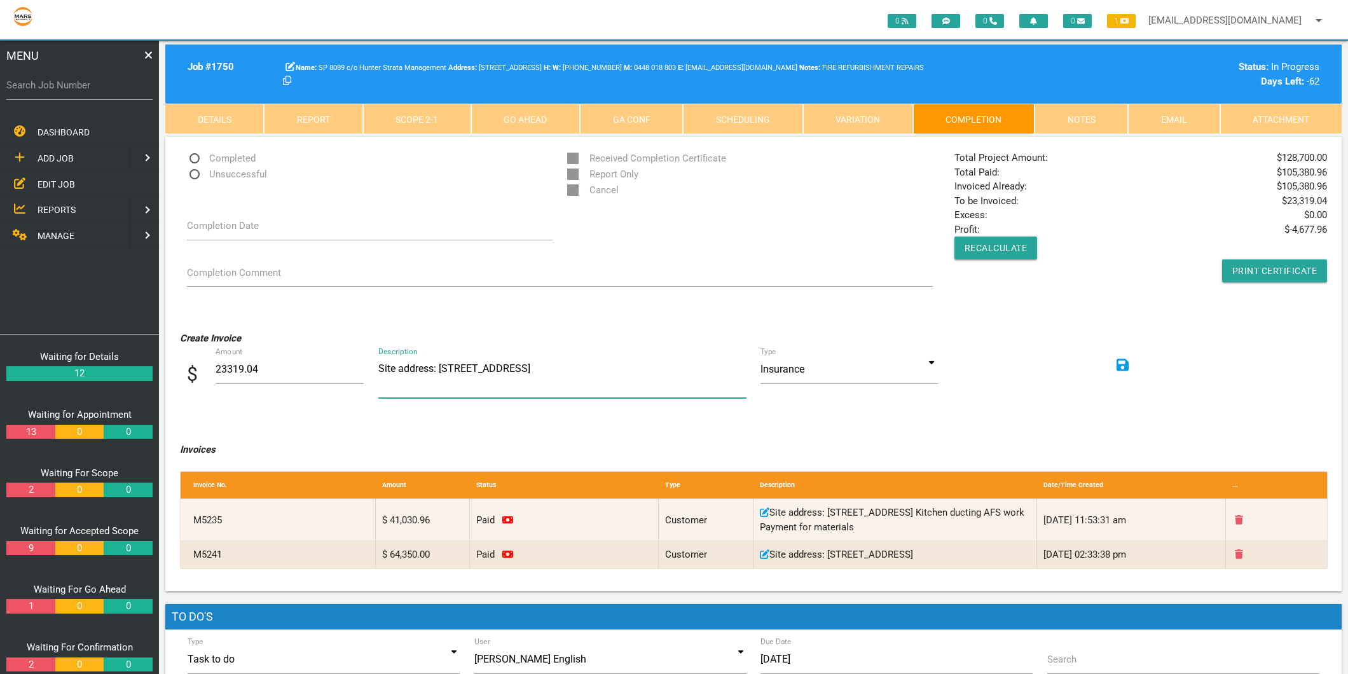
type textarea "Site address: [STREET_ADDRESS]"
click at [929, 360] on input at bounding box center [848, 369] width 177 height 29
type input "Customer"
type input "Insurance"
click at [801, 372] on input "Insurance" at bounding box center [848, 369] width 177 height 29
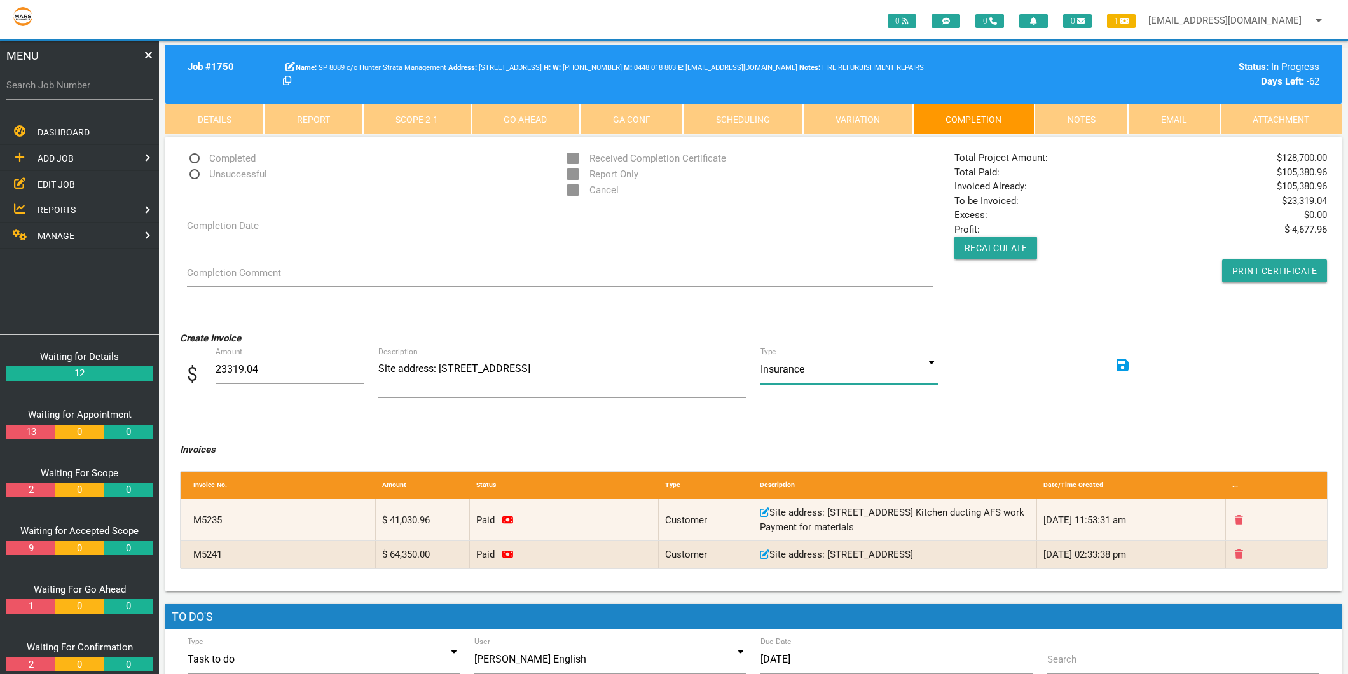
click at [929, 361] on input "Insurance" at bounding box center [848, 369] width 177 height 29
click at [931, 361] on input "Insurance" at bounding box center [848, 369] width 177 height 29
click at [503, 376] on textarea "Description" at bounding box center [562, 376] width 368 height 43
click at [928, 361] on input at bounding box center [848, 369] width 177 height 29
click at [775, 427] on span "Customer" at bounding box center [848, 428] width 177 height 32
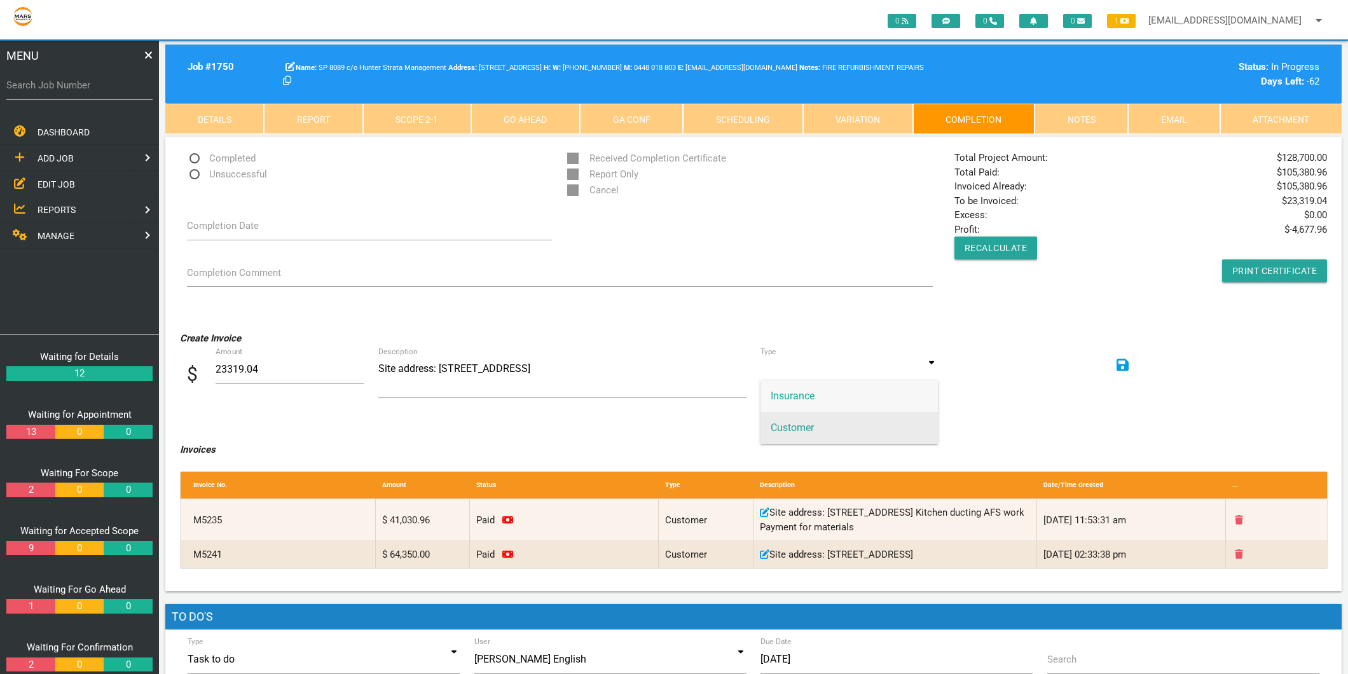
type input "Customer"
click at [1120, 369] on icon at bounding box center [1122, 364] width 13 height 13
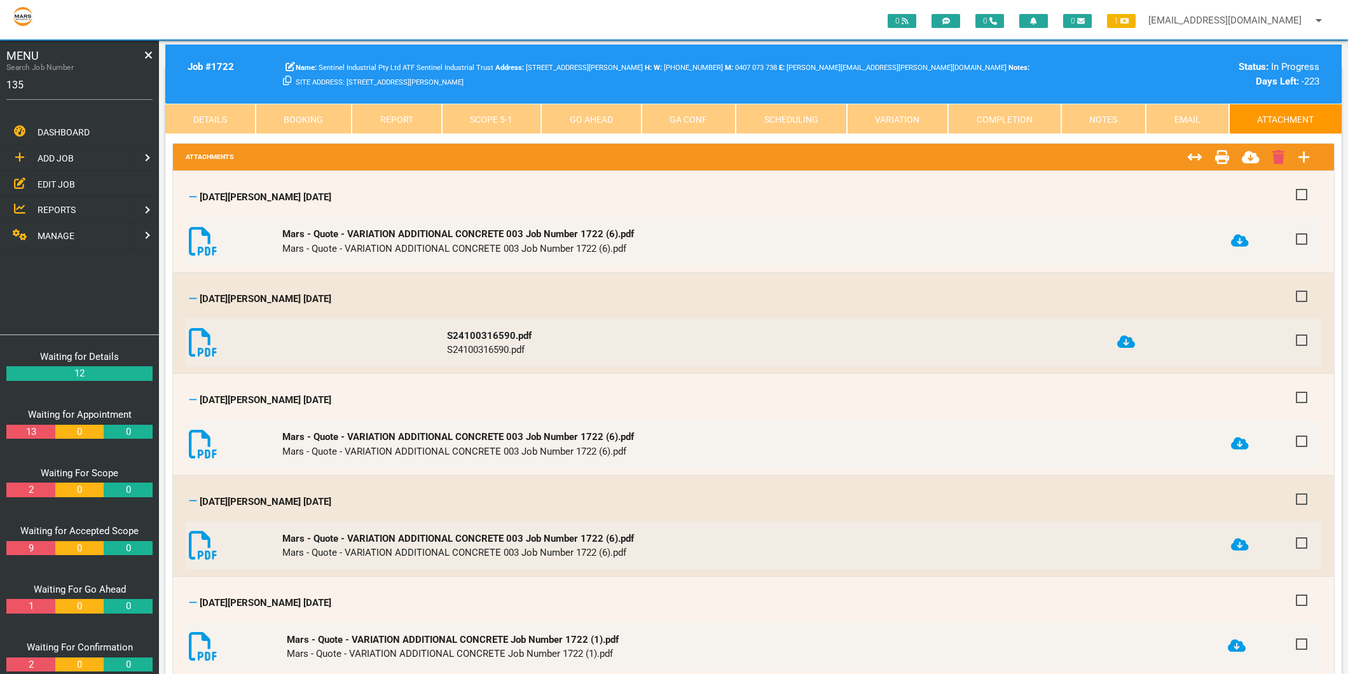
type input "1356"
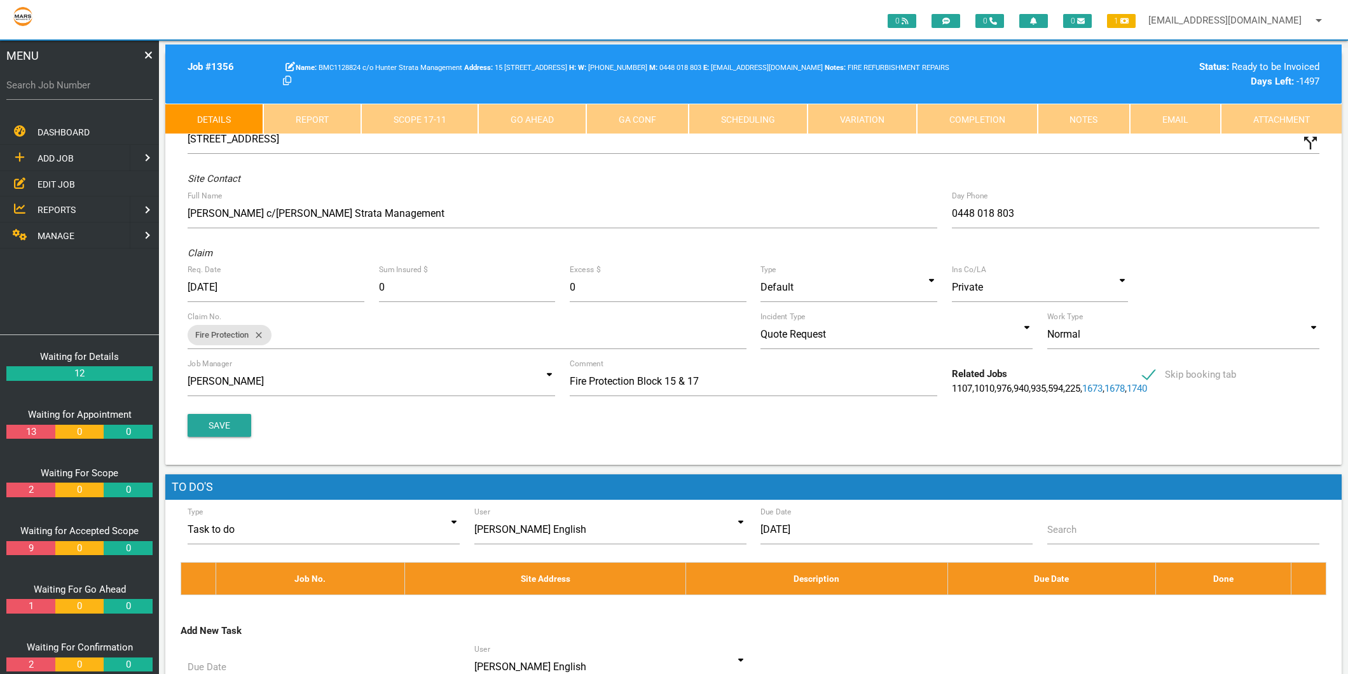
click at [418, 119] on link "Scope 17 - 11" at bounding box center [420, 119] width 118 height 31
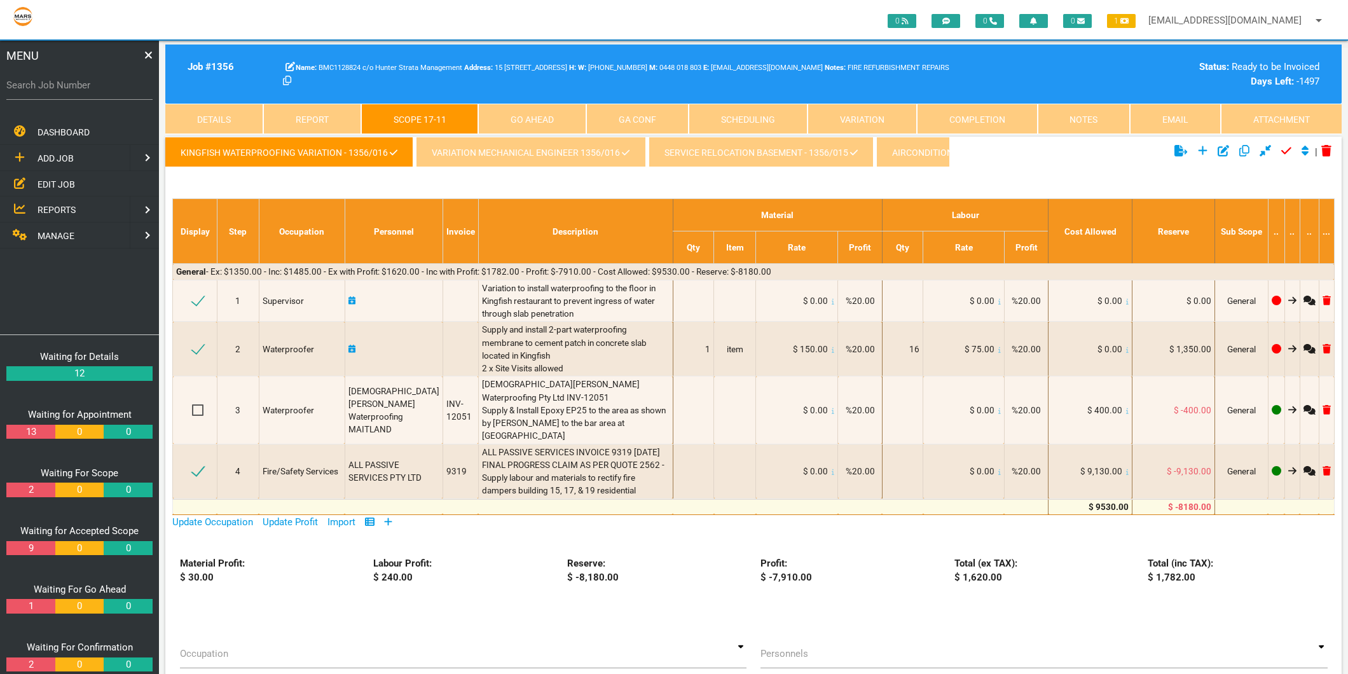
scroll to position [0, 32]
click at [414, 156] on link "variation mechanical Engineer 1356/016" at bounding box center [498, 152] width 229 height 31
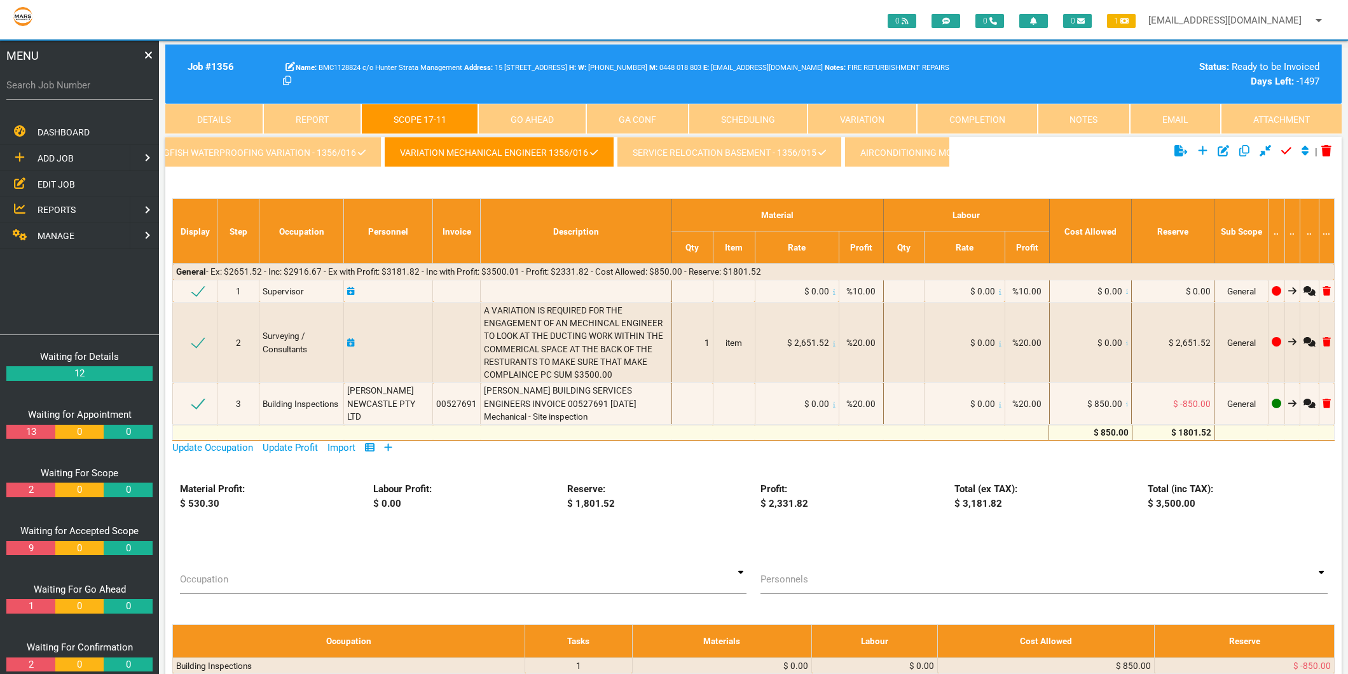
click at [653, 145] on link "service relocation basement - 1356/015" at bounding box center [729, 152] width 225 height 31
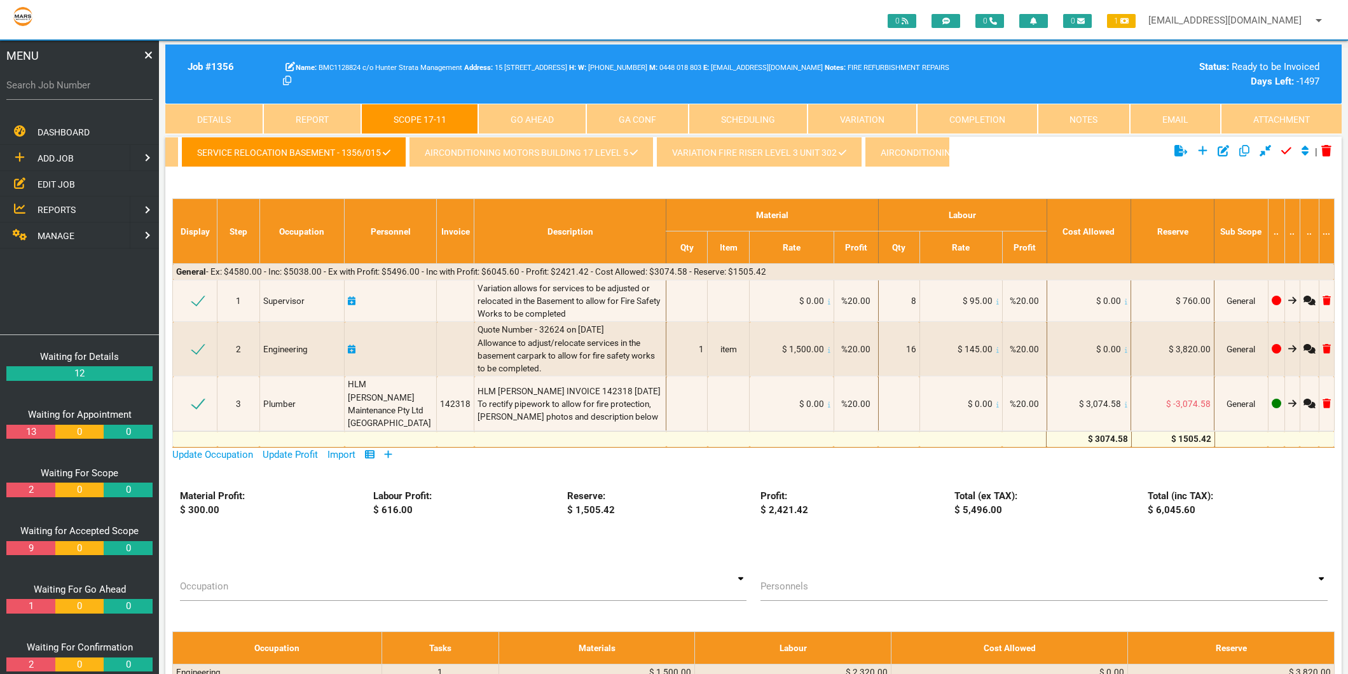
scroll to position [0, 486]
click at [424, 160] on link "AIRCONDITIONING MOTORS BUILDING 17 LEVEL 5" at bounding box center [512, 152] width 245 height 31
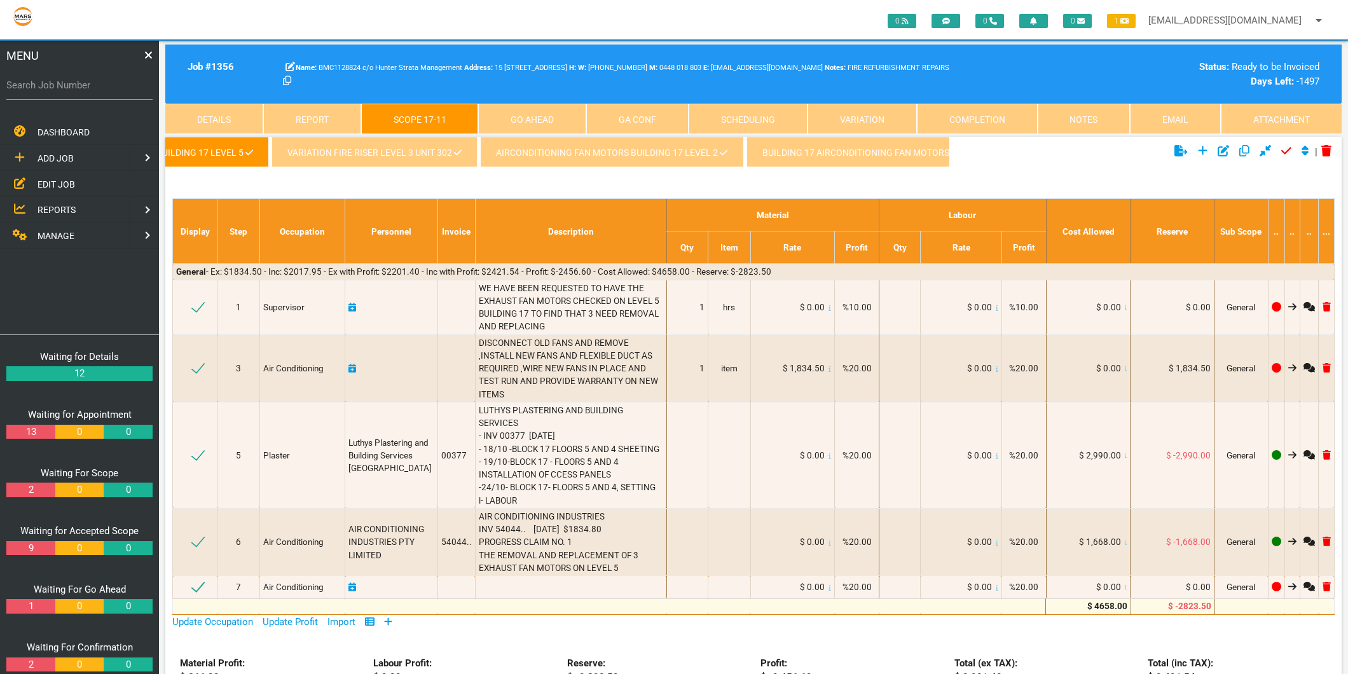
scroll to position [0, 800]
click at [331, 155] on link "VARIATION FIRE RISER LEVEL 3 UNIT 302" at bounding box center [427, 152] width 206 height 31
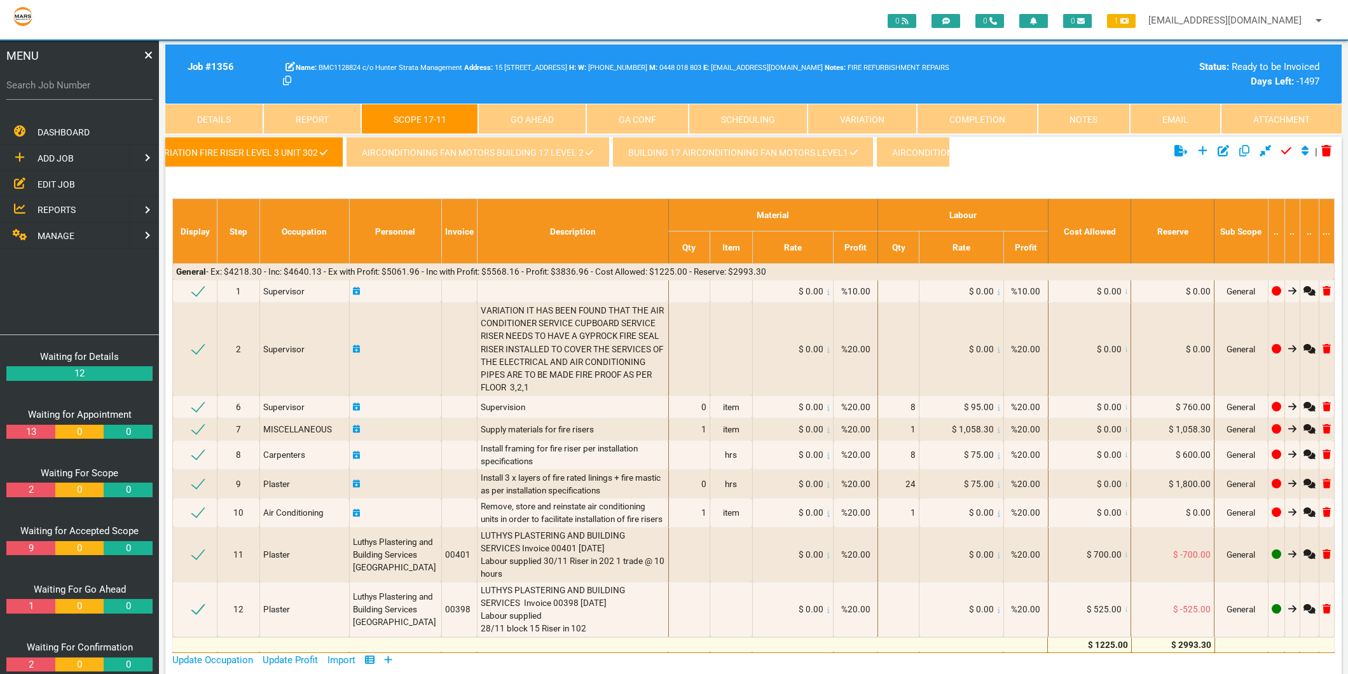
scroll to position [0, 1447]
click at [964, 118] on link "Completion" at bounding box center [977, 119] width 121 height 31
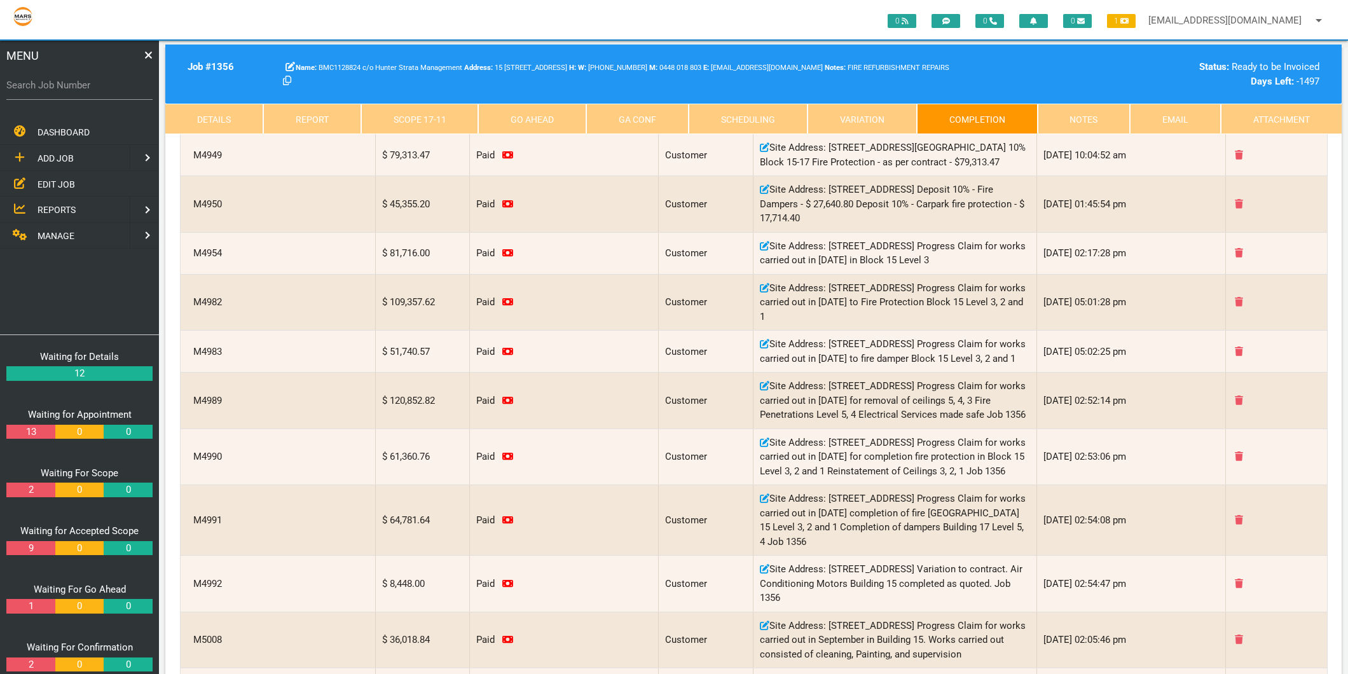
scroll to position [0, 0]
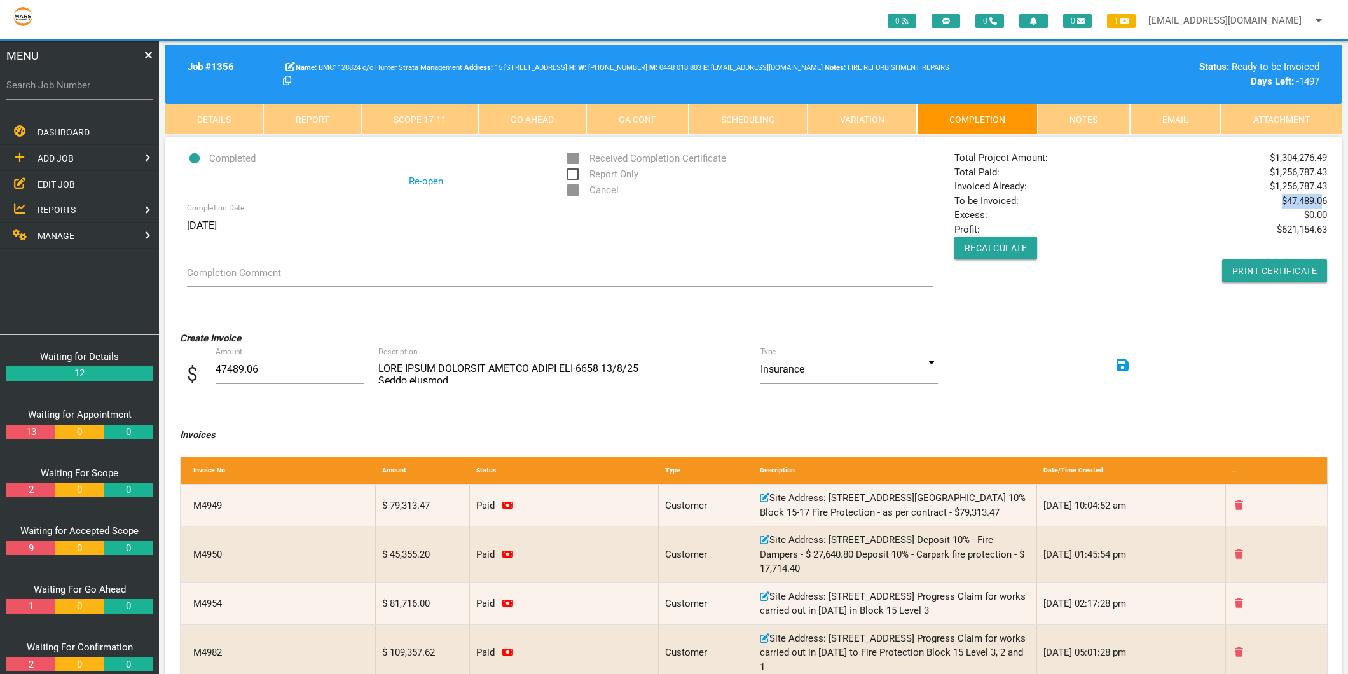
drag, startPoint x: 1281, startPoint y: 201, endPoint x: 1324, endPoint y: 193, distance: 43.9
click at [1324, 194] on span "$ 47,489.06" at bounding box center [1303, 201] width 45 height 15
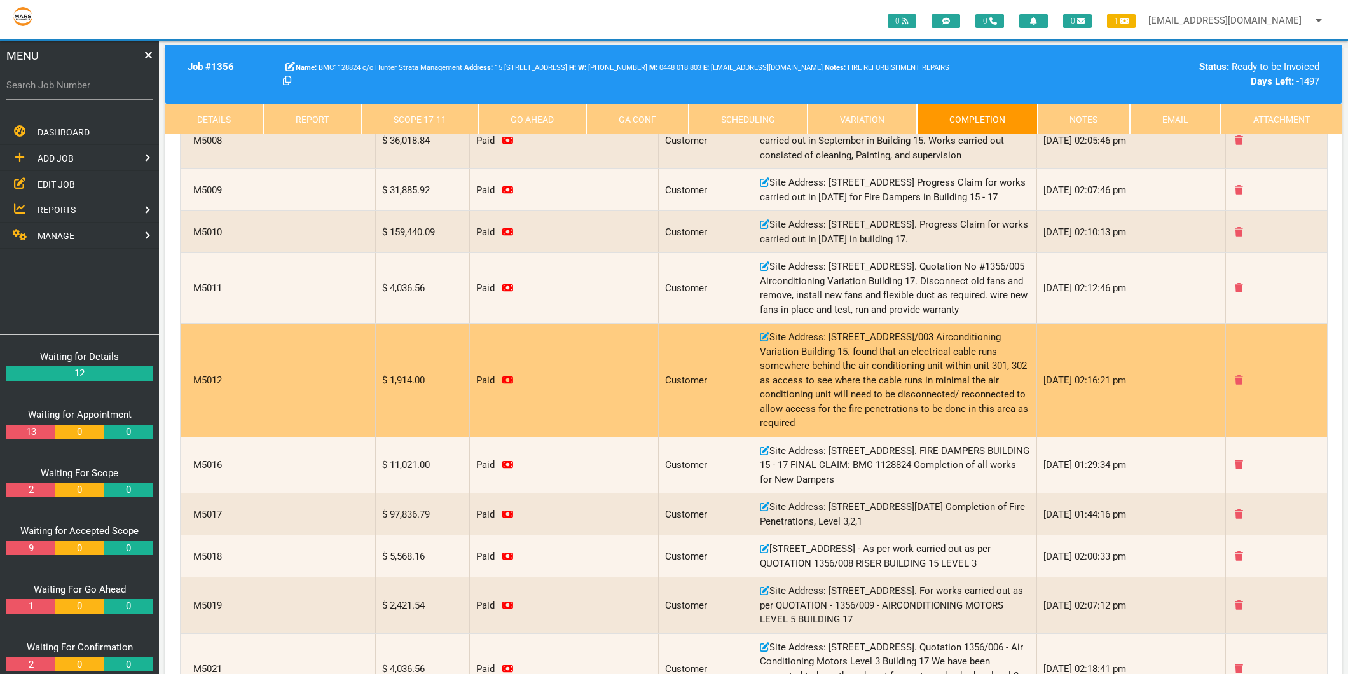
scroll to position [1781, 0]
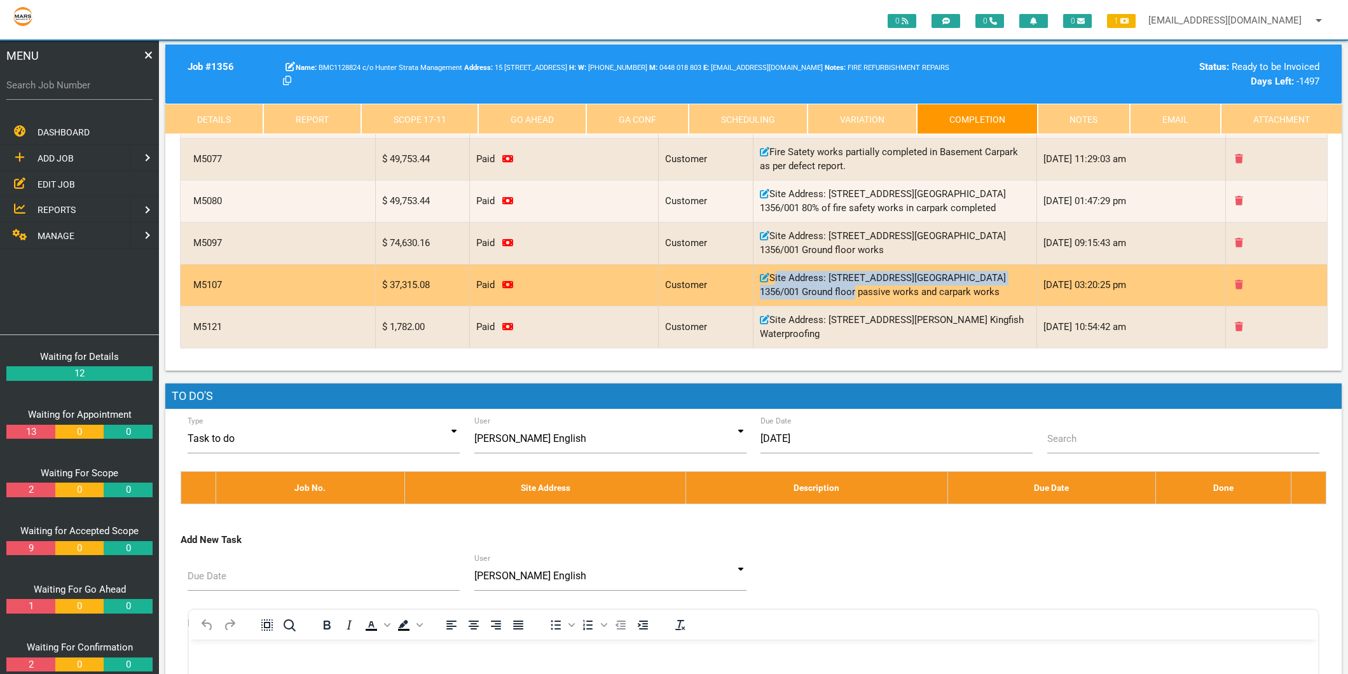
drag, startPoint x: 856, startPoint y: 433, endPoint x: 772, endPoint y: 421, distance: 84.7
click at [772, 306] on div "Site Address: 15 - 17 Honeysuckle Dr, Newcastle BMC1128824 1356/001 Ground floo…" at bounding box center [894, 284] width 283 height 41
copy div "Site Address: 15 - 17 Honeysuckle Dr, Newcastle BMC1128824 1356/001"
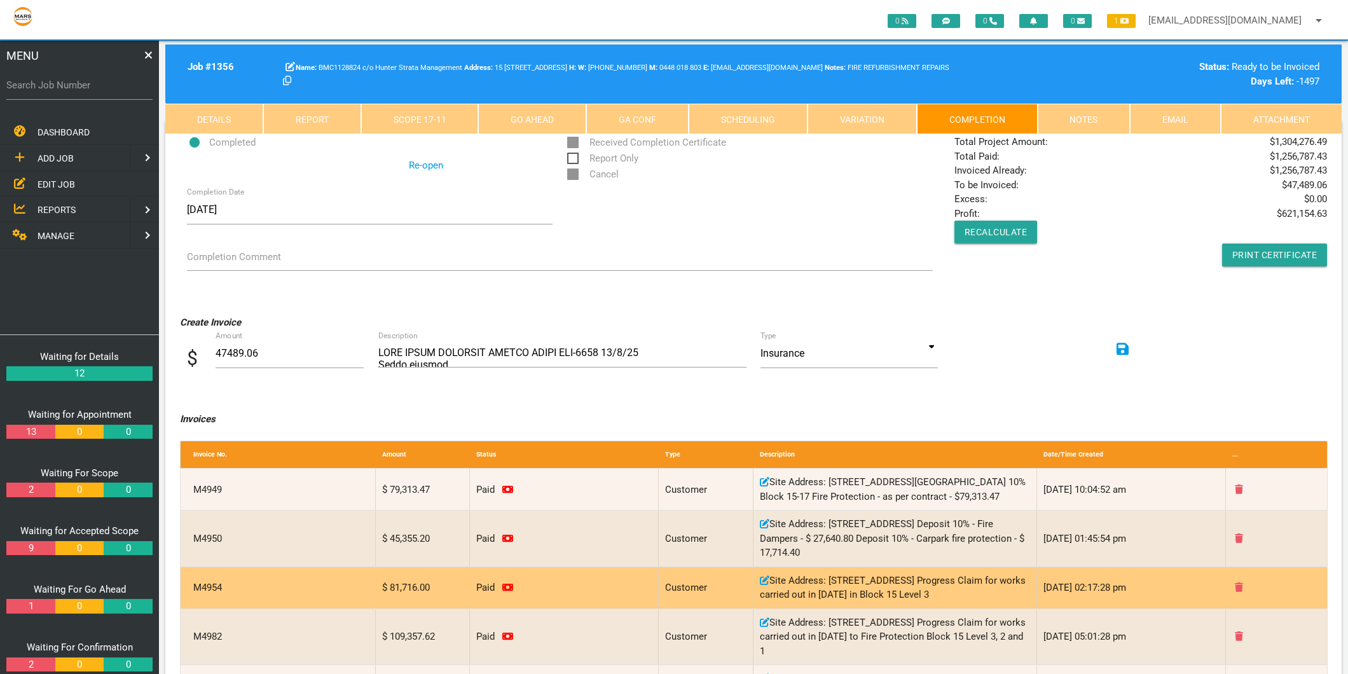
scroll to position [0, 0]
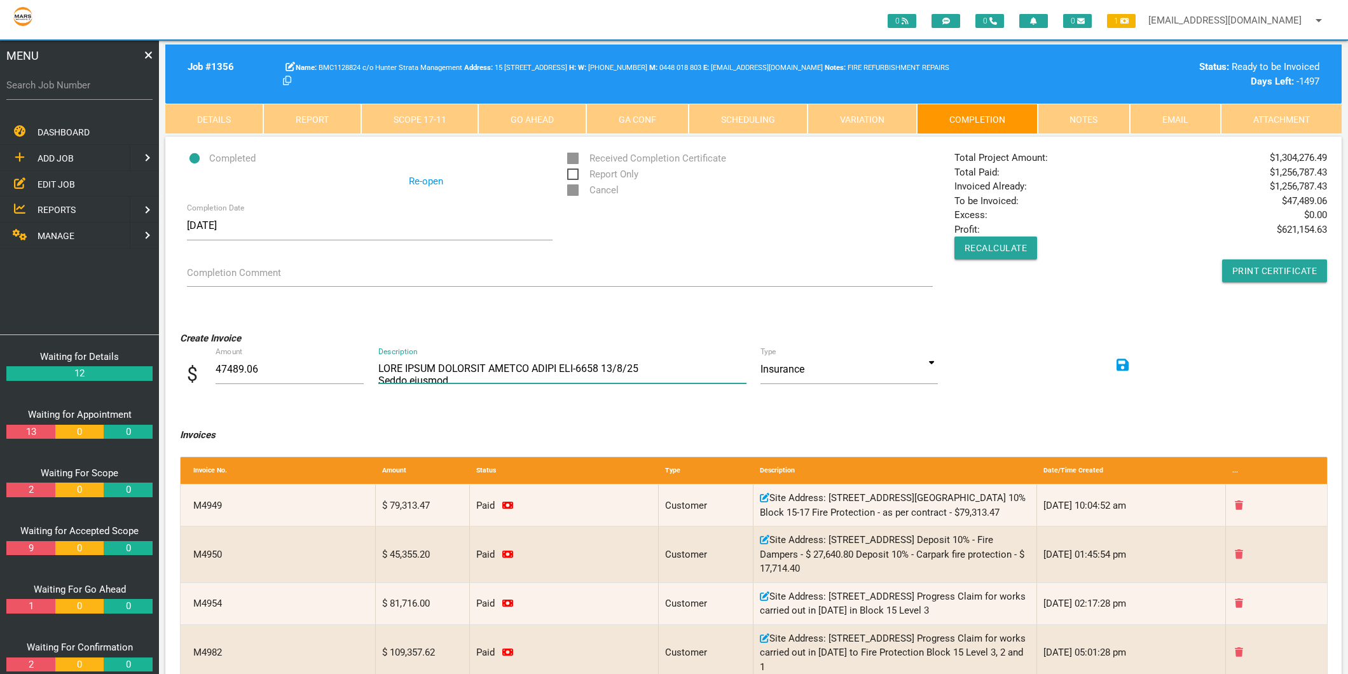
click at [423, 366] on textarea "Description" at bounding box center [562, 369] width 368 height 29
click at [386, 367] on textarea "Description" at bounding box center [562, 369] width 368 height 29
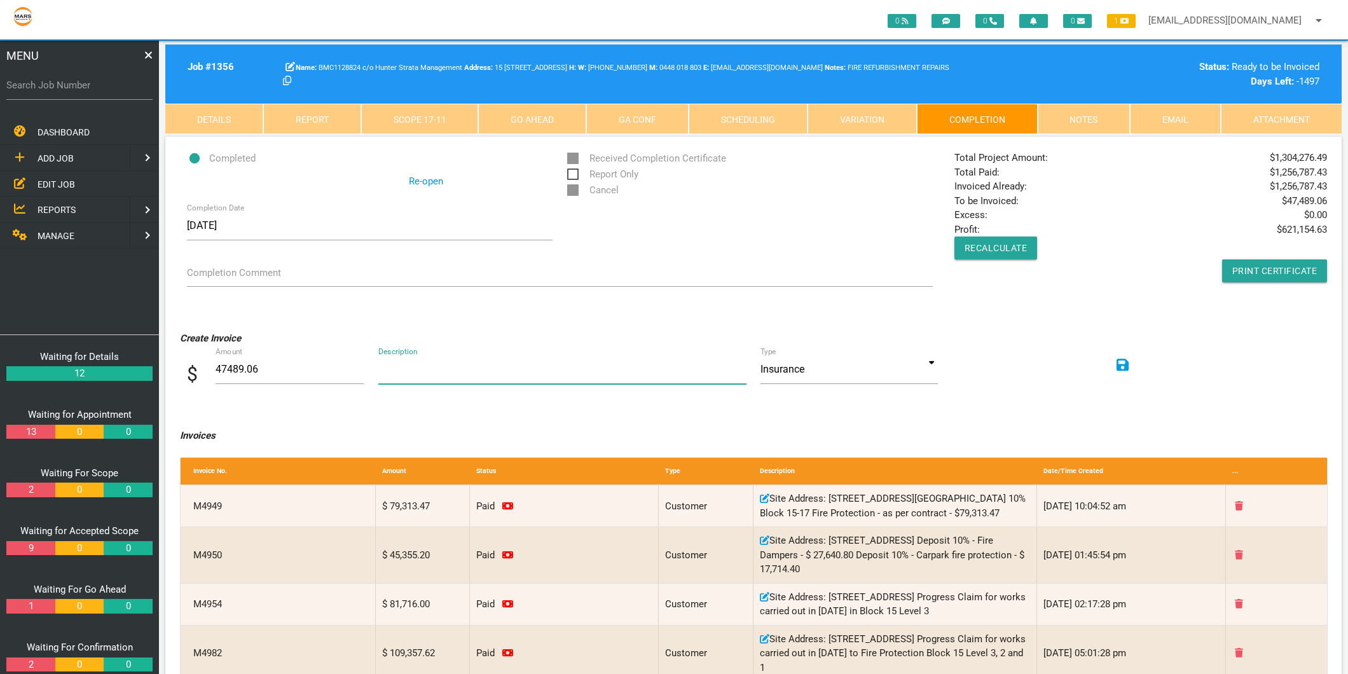
paste textarea "Site Address: 15 - 17 Honeysuckle Dr, Newcastle BMC1128824 1356/001"
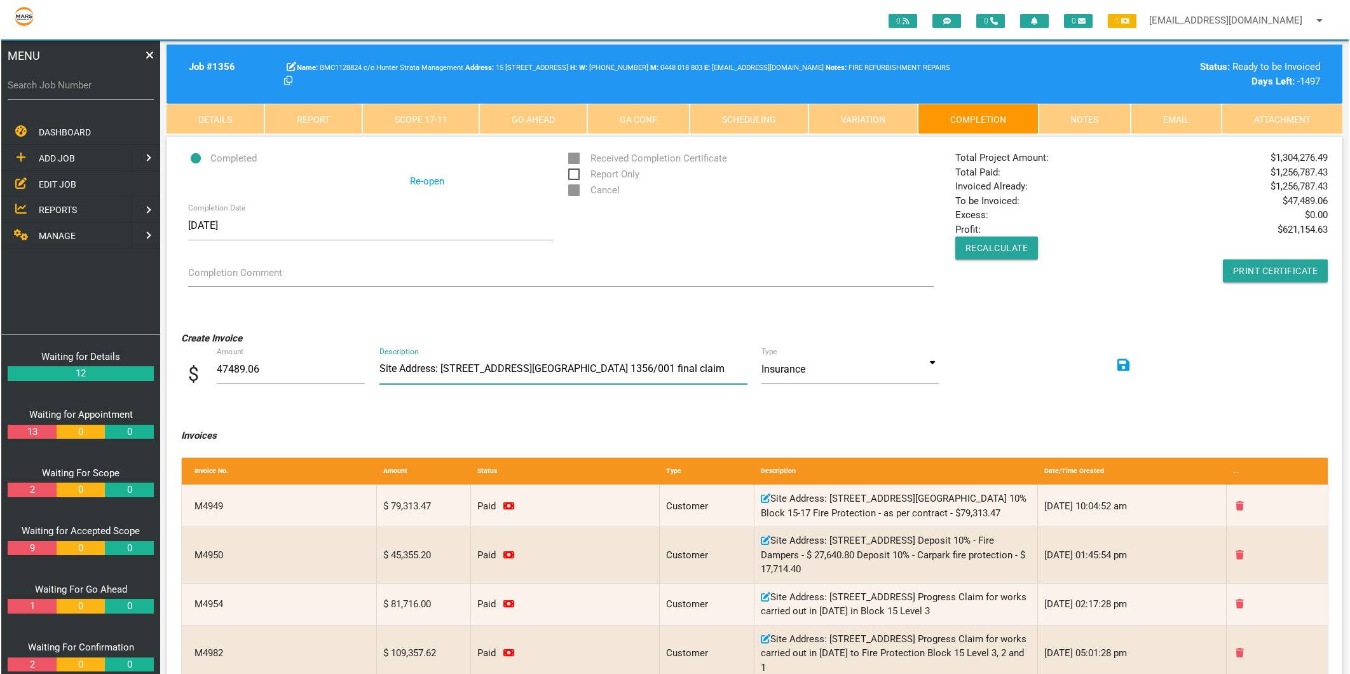
scroll to position [1, 0]
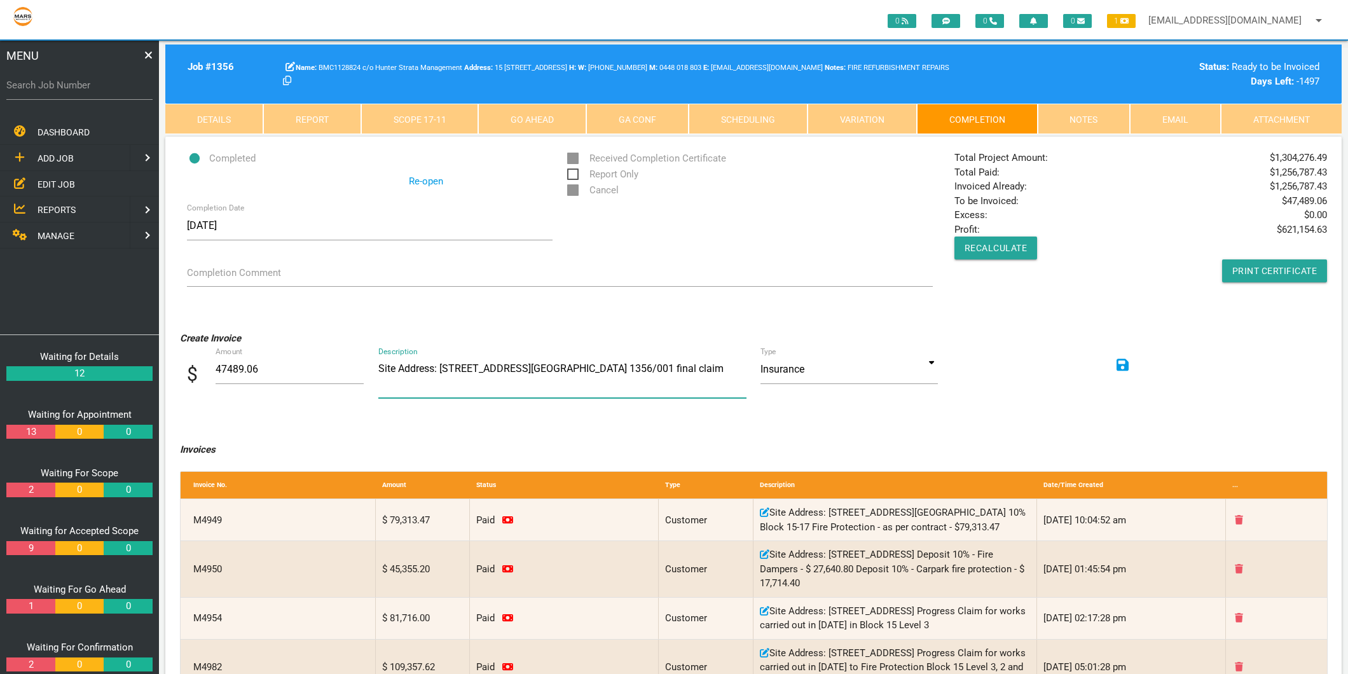
type textarea "Site Address: 15 - 17 Honeysuckle Dr, Newcastle BMC1128824 1356/001 final claim"
click at [934, 364] on input at bounding box center [848, 369] width 177 height 29
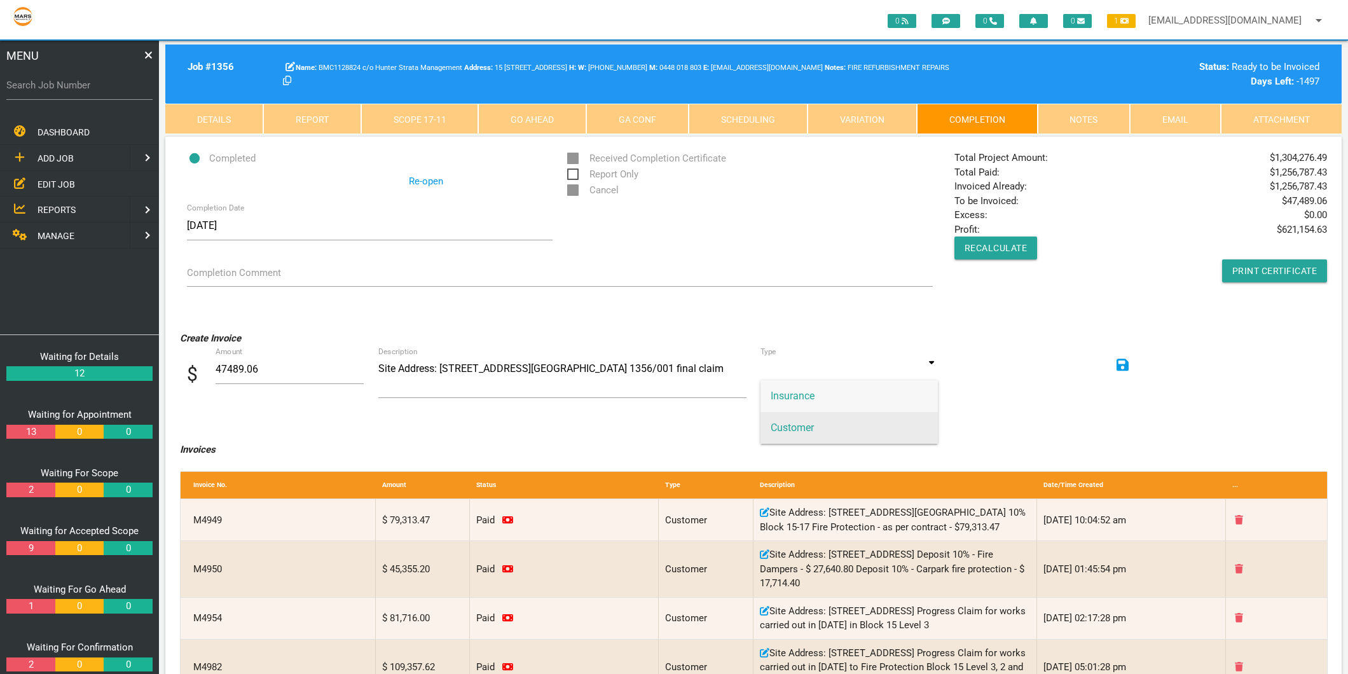
click at [779, 428] on span "Customer" at bounding box center [848, 428] width 177 height 32
type input "Customer"
click at [261, 365] on input "47489.06" at bounding box center [289, 369] width 148 height 29
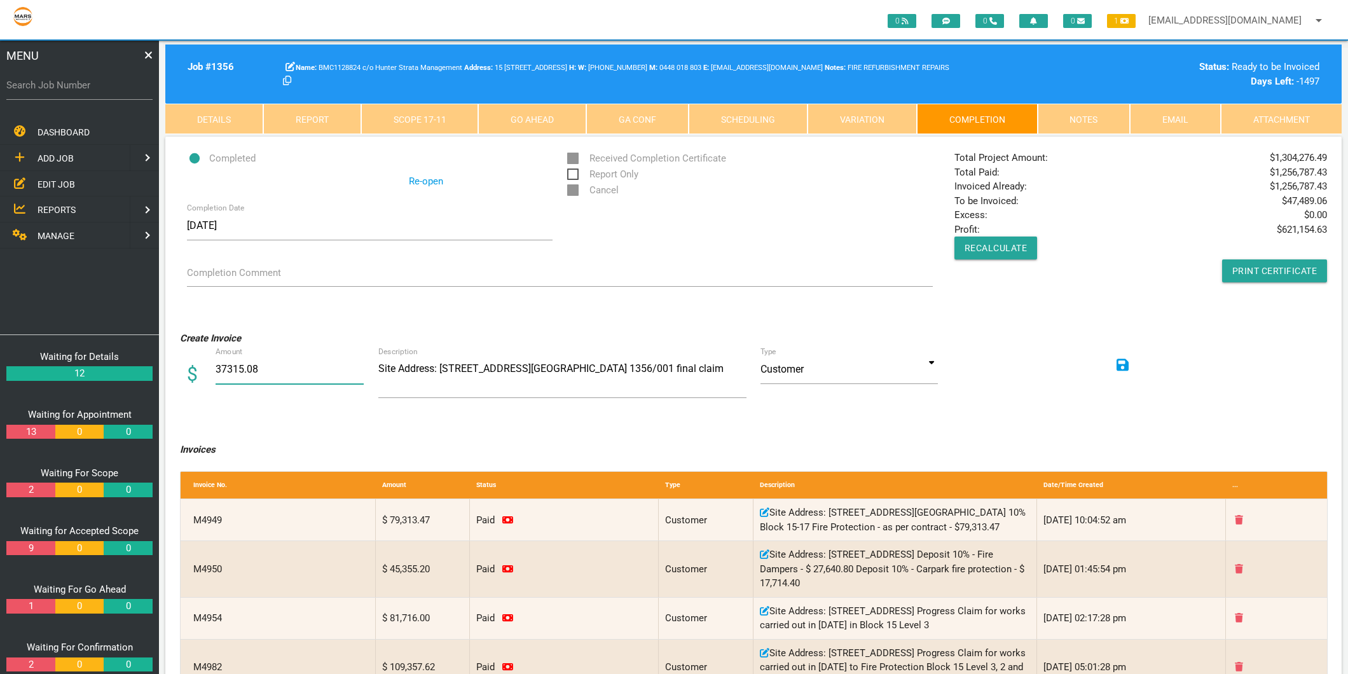
type input "37315.08"
click at [1119, 364] on icon at bounding box center [1122, 364] width 13 height 13
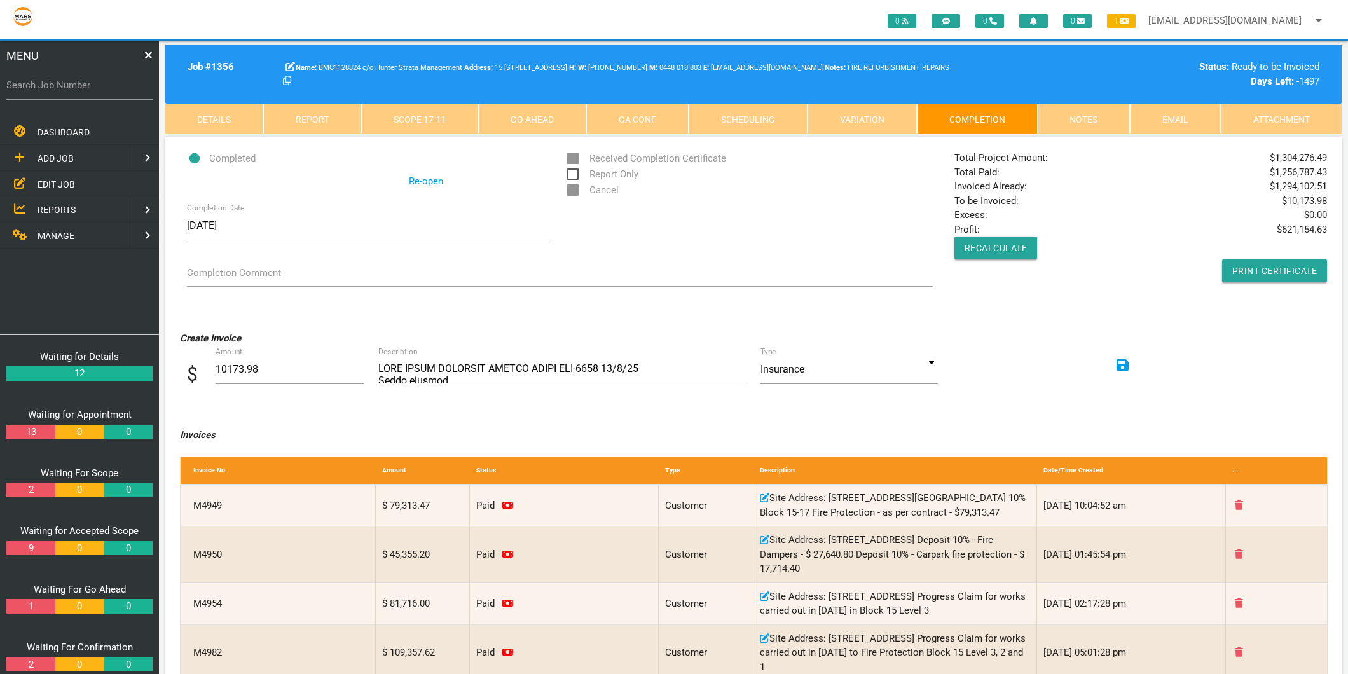
click at [64, 233] on span "MANAGE" at bounding box center [56, 236] width 37 height 10
click at [13, 133] on link at bounding box center [12, 131] width 25 height 25
click at [47, 179] on span "EDIT JOB" at bounding box center [57, 184] width 38 height 10
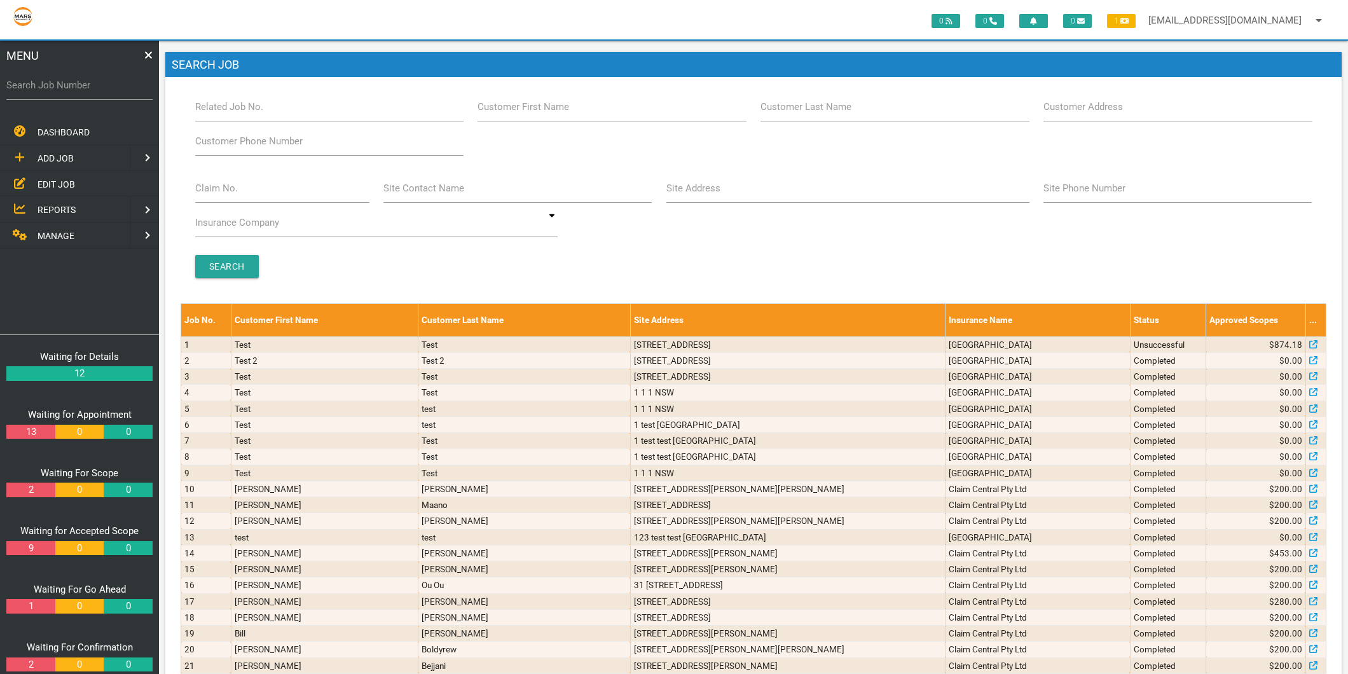
click at [211, 189] on label "Claim No." at bounding box center [216, 188] width 43 height 15
click at [211, 189] on input "Claim No." at bounding box center [282, 188] width 174 height 29
type input "Villa 13"
click at [213, 259] on input "Search" at bounding box center [227, 266] width 64 height 23
